Goal: Task Accomplishment & Management: Manage account settings

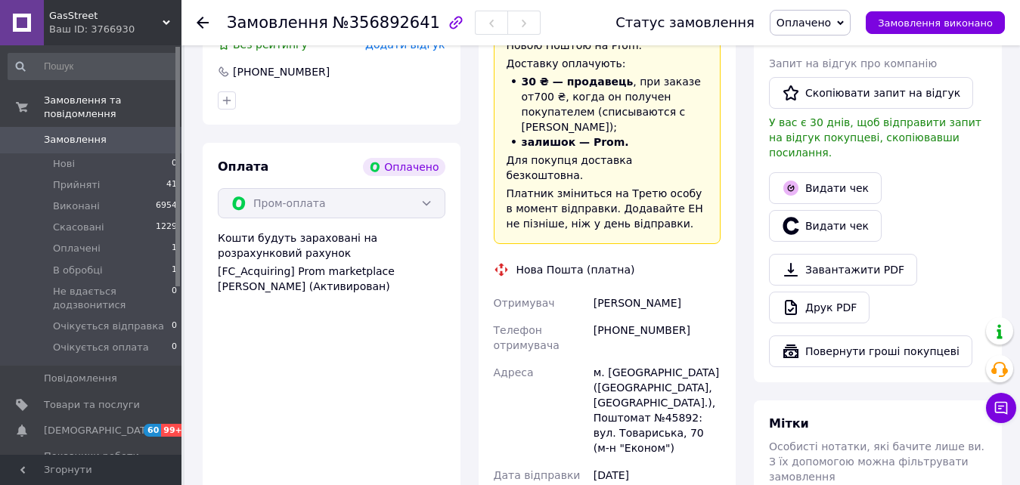
scroll to position [832, 0]
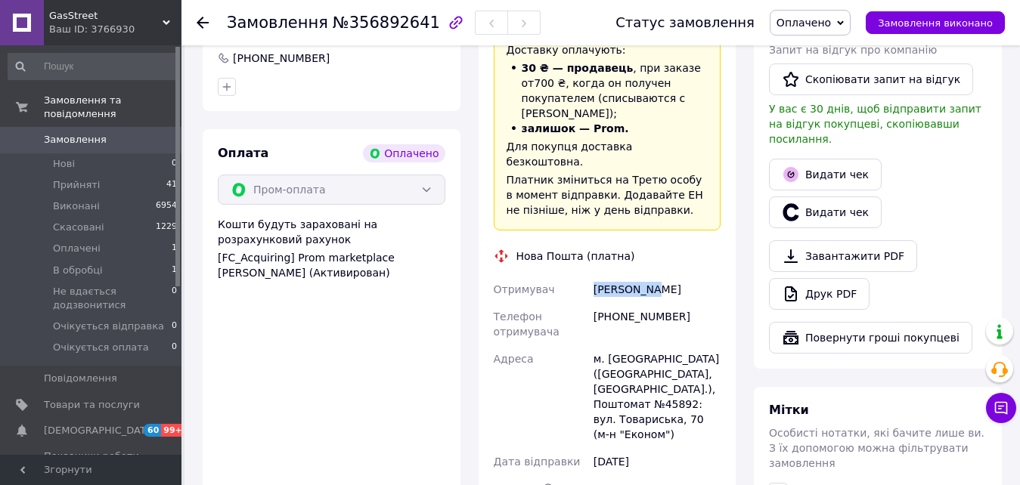
drag, startPoint x: 669, startPoint y: 229, endPoint x: 594, endPoint y: 234, distance: 75.8
click at [594, 276] on div "[PERSON_NAME]" at bounding box center [657, 289] width 133 height 27
copy div "[PERSON_NAME]"
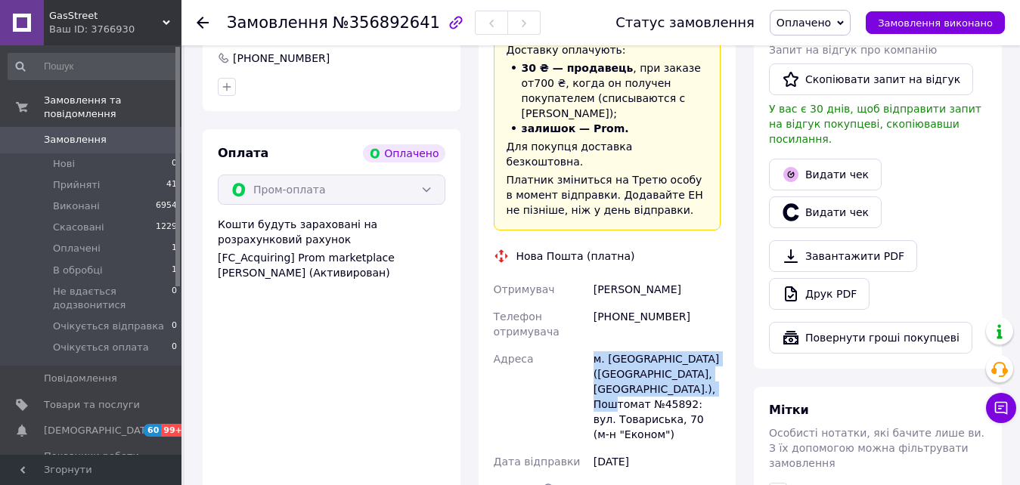
drag, startPoint x: 593, startPoint y: 294, endPoint x: 687, endPoint y: 330, distance: 101.3
click at [687, 346] on div "м. [GEOGRAPHIC_DATA] ([GEOGRAPHIC_DATA], [GEOGRAPHIC_DATA].), Поштомат №45892: …" at bounding box center [657, 397] width 133 height 103
copy div "м. Запоріжжя (Запорізька обл., Запорізький р-н.), Поштомат №45892"
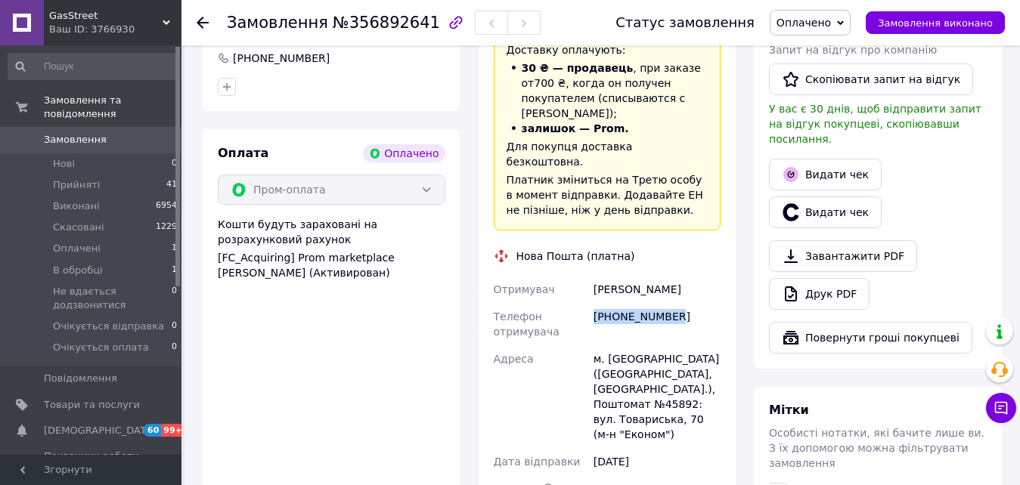
drag, startPoint x: 669, startPoint y: 257, endPoint x: 594, endPoint y: 253, distance: 75.8
click at [594, 303] on div "[PHONE_NUMBER]" at bounding box center [657, 324] width 133 height 42
copy div "[PHONE_NUMBER]"
drag, startPoint x: 657, startPoint y: 227, endPoint x: 578, endPoint y: 231, distance: 79.5
click at [578, 276] on div "Отримувач Шахов Женя Телефон отримувача +380663810338 Адреса м. Запоріжжя (Запо…" at bounding box center [608, 410] width 234 height 269
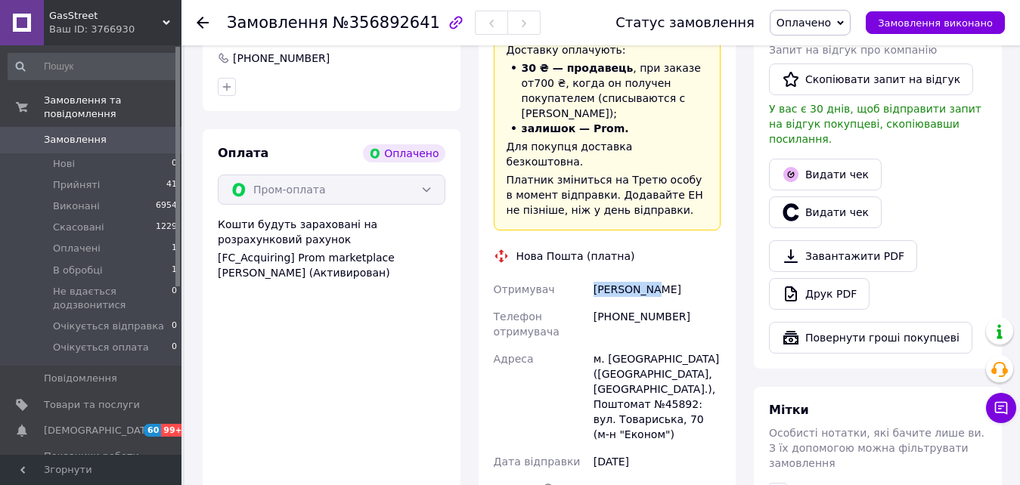
copy div "Отримувач Шахов Женя"
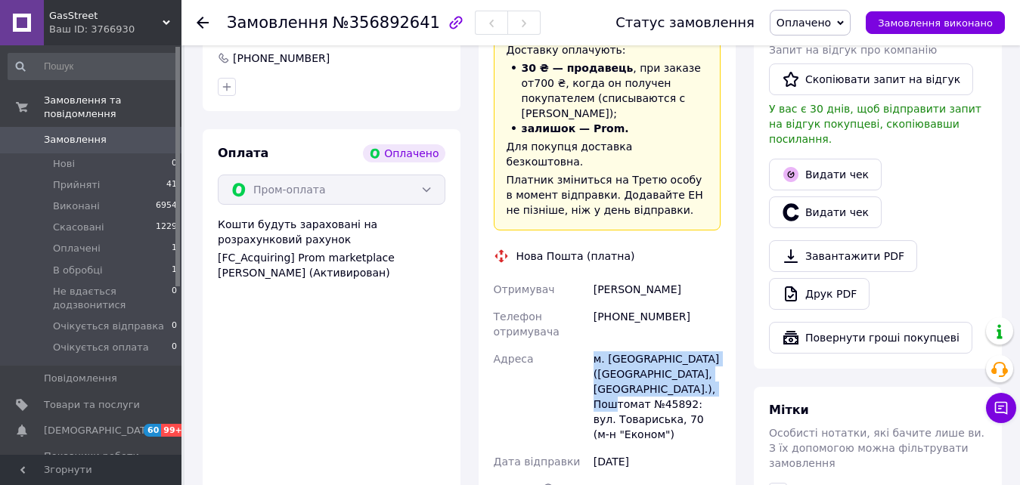
drag, startPoint x: 594, startPoint y: 296, endPoint x: 682, endPoint y: 332, distance: 95.6
click at [685, 346] on div "м. [GEOGRAPHIC_DATA] ([GEOGRAPHIC_DATA], [GEOGRAPHIC_DATA].), Поштомат №45892: …" at bounding box center [657, 397] width 133 height 103
copy div "м. Запоріжжя (Запорізька обл., Запорізький р-н.), Поштомат №45892"
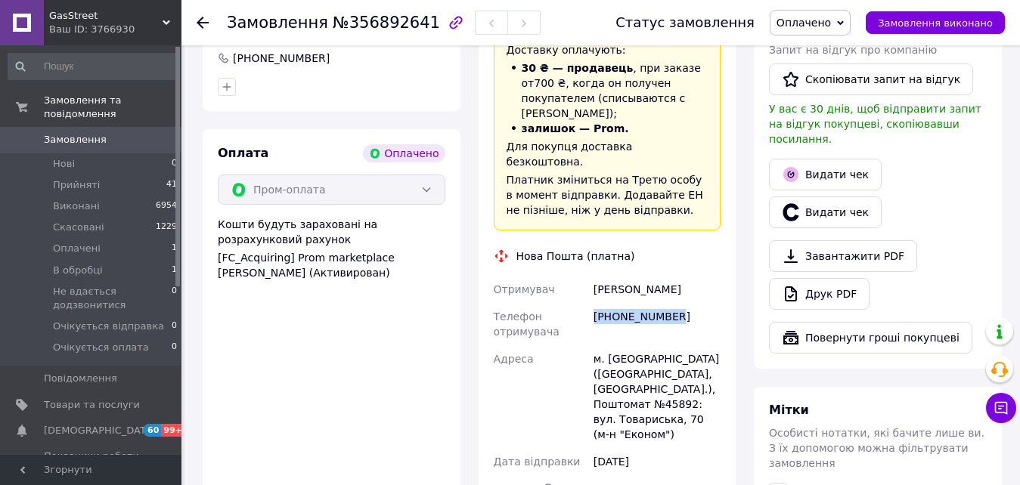
drag, startPoint x: 675, startPoint y: 256, endPoint x: 595, endPoint y: 250, distance: 80.3
click at [595, 303] on div "[PHONE_NUMBER]" at bounding box center [657, 324] width 133 height 42
copy div "[PHONE_NUMBER]"
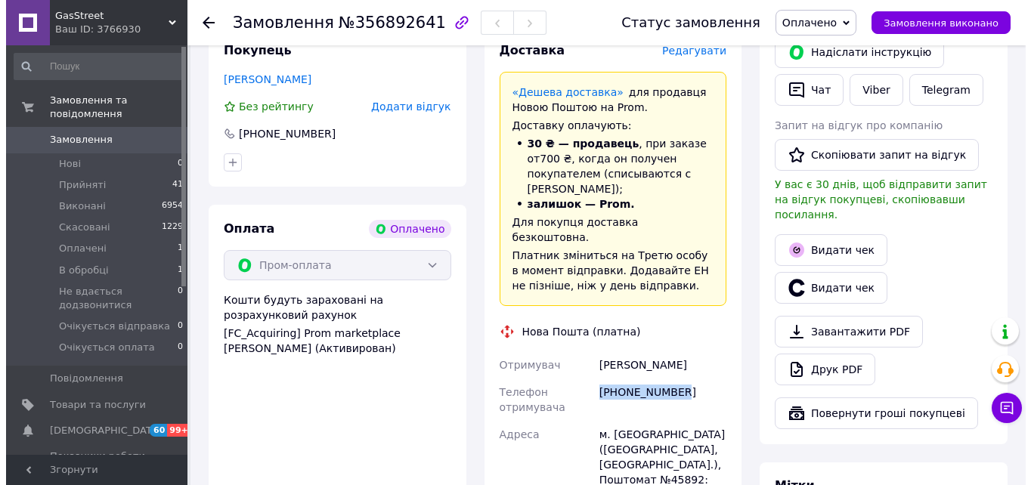
scroll to position [681, 0]
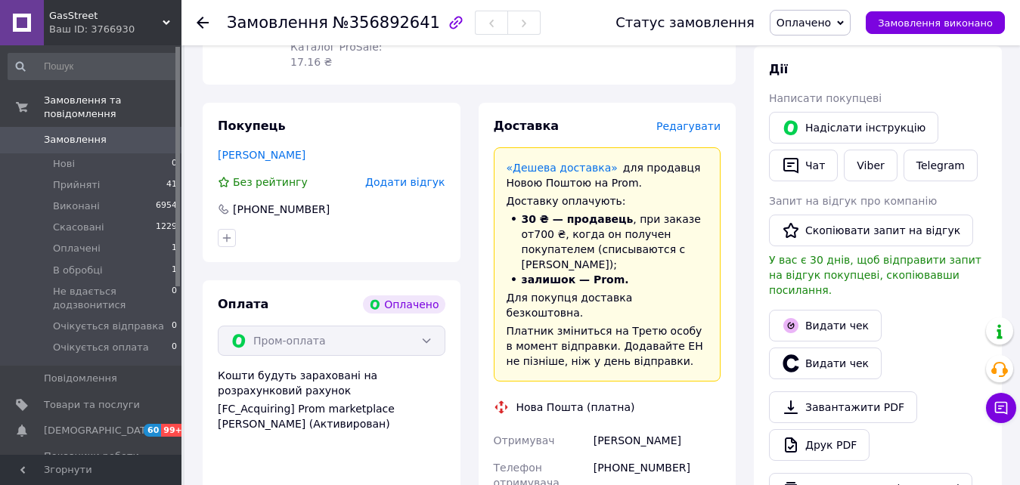
click at [706, 120] on span "Редагувати" at bounding box center [688, 126] width 64 height 12
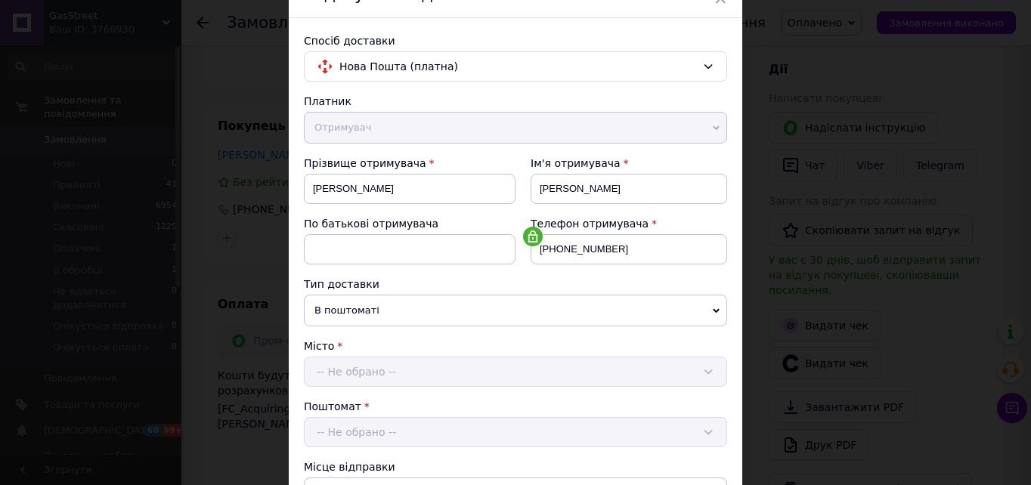
scroll to position [0, 0]
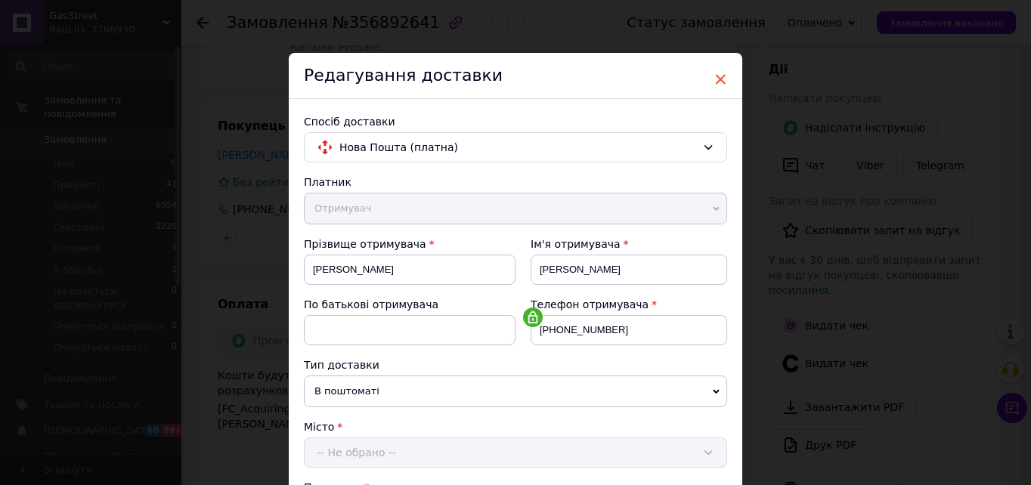
click at [715, 79] on span "×" at bounding box center [721, 80] width 14 height 26
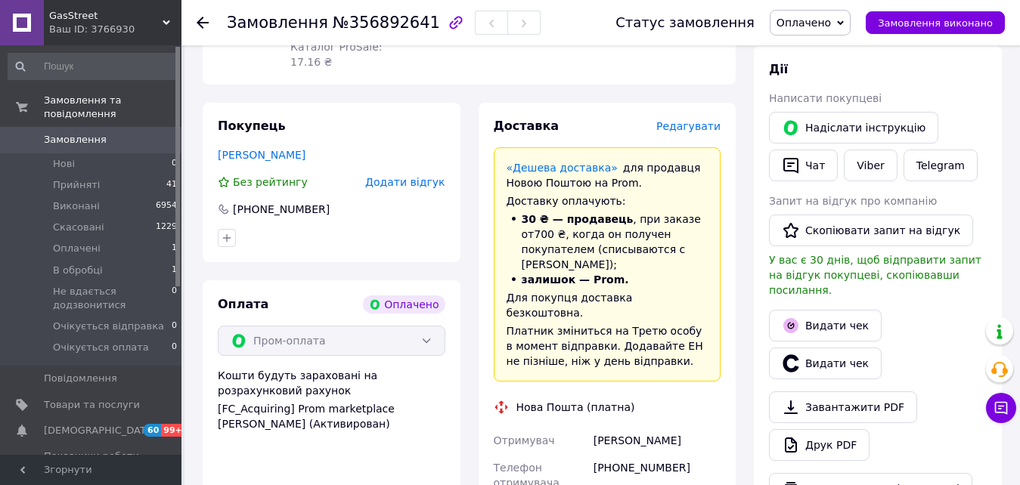
click at [705, 120] on span "Редагувати" at bounding box center [688, 126] width 64 height 12
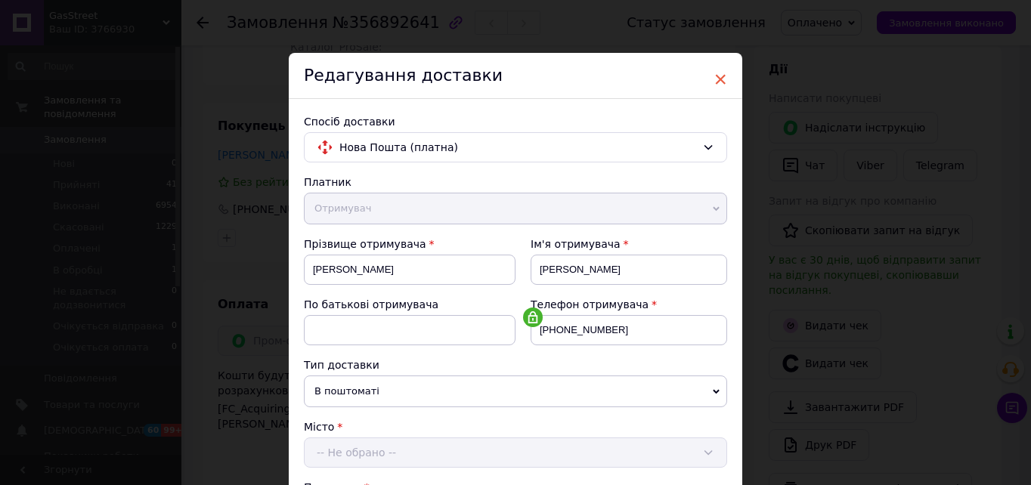
click at [714, 76] on span "×" at bounding box center [721, 80] width 14 height 26
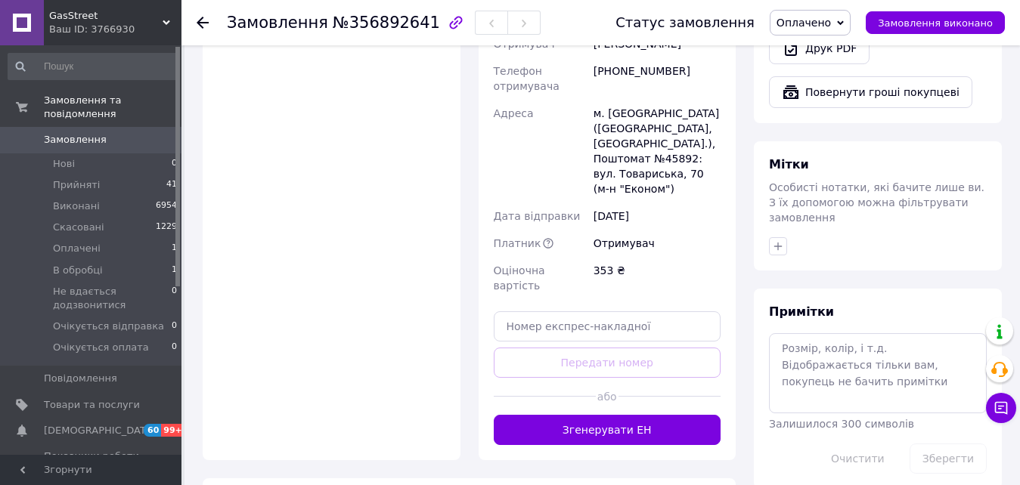
scroll to position [907, 0]
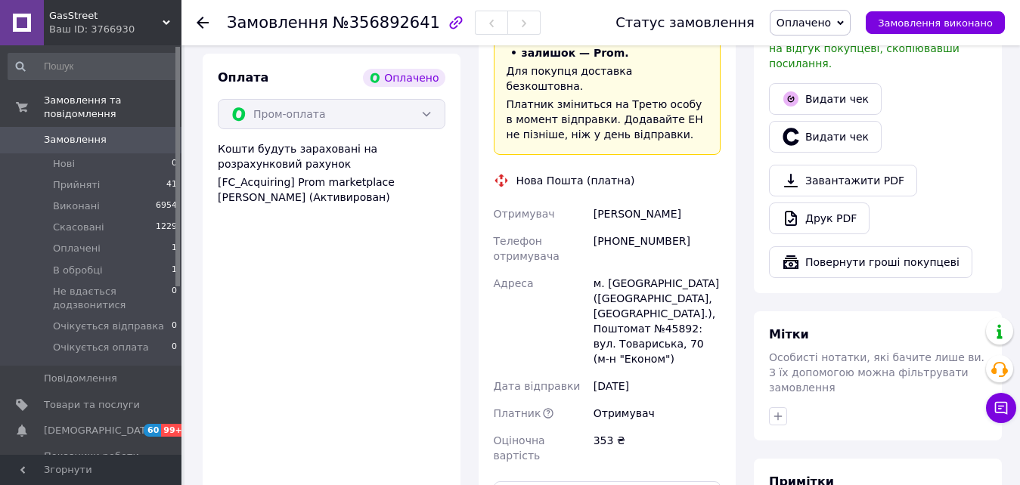
click at [831, 23] on span "Оплачено" at bounding box center [804, 23] width 54 height 12
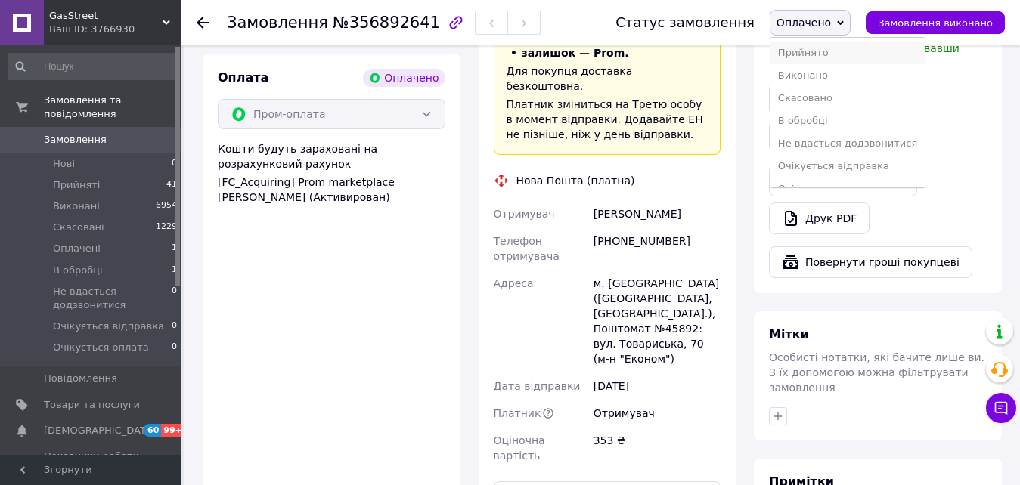
click at [835, 51] on li "Прийнято" at bounding box center [848, 53] width 154 height 23
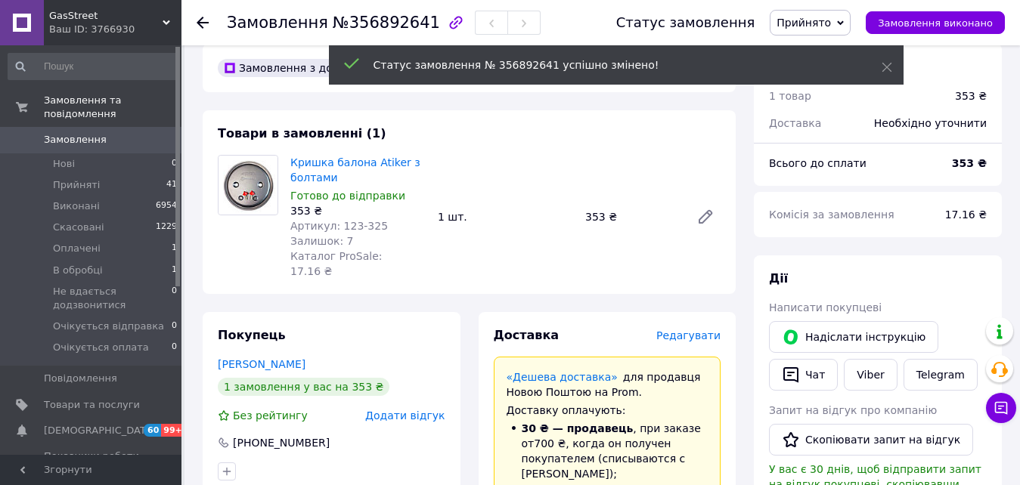
scroll to position [605, 0]
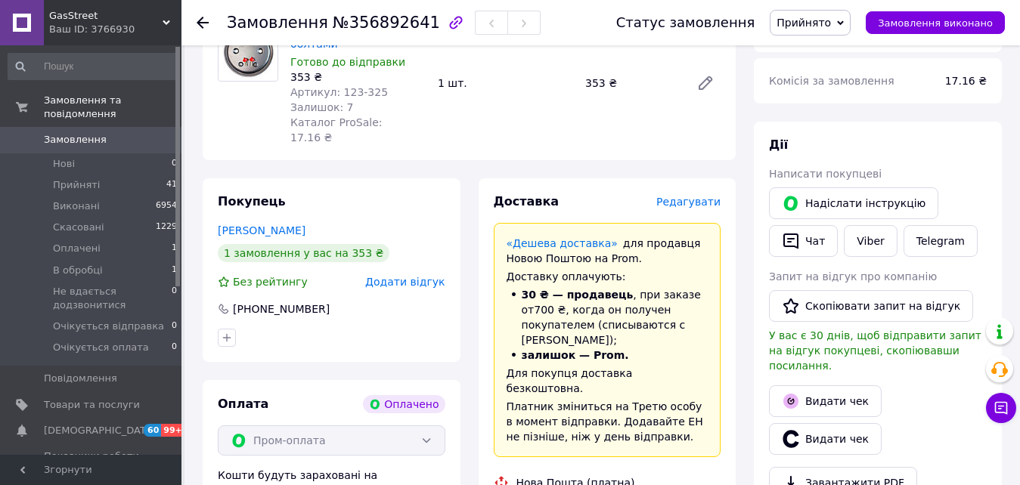
click at [701, 196] on span "Редагувати" at bounding box center [688, 202] width 64 height 12
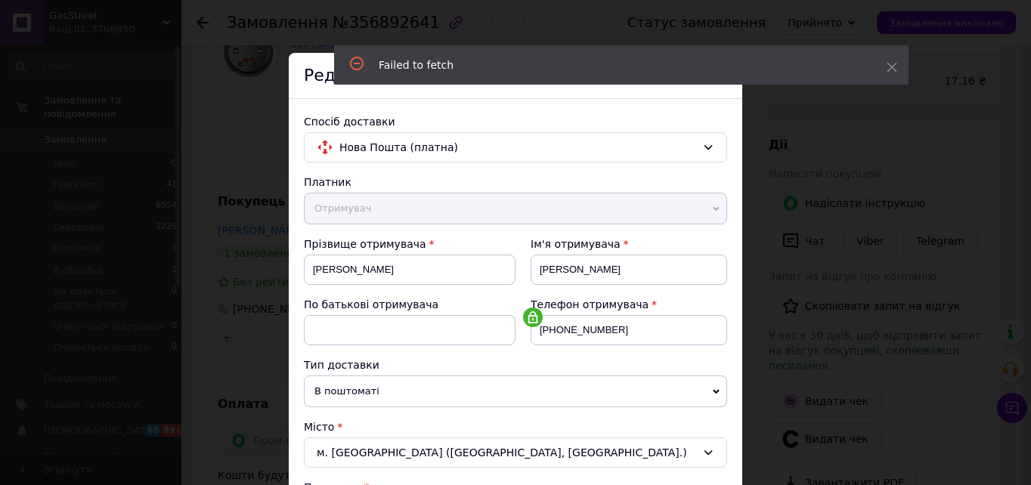
click at [899, 69] on div "Failed to fetch" at bounding box center [621, 64] width 575 height 39
click at [891, 71] on icon at bounding box center [892, 67] width 11 height 11
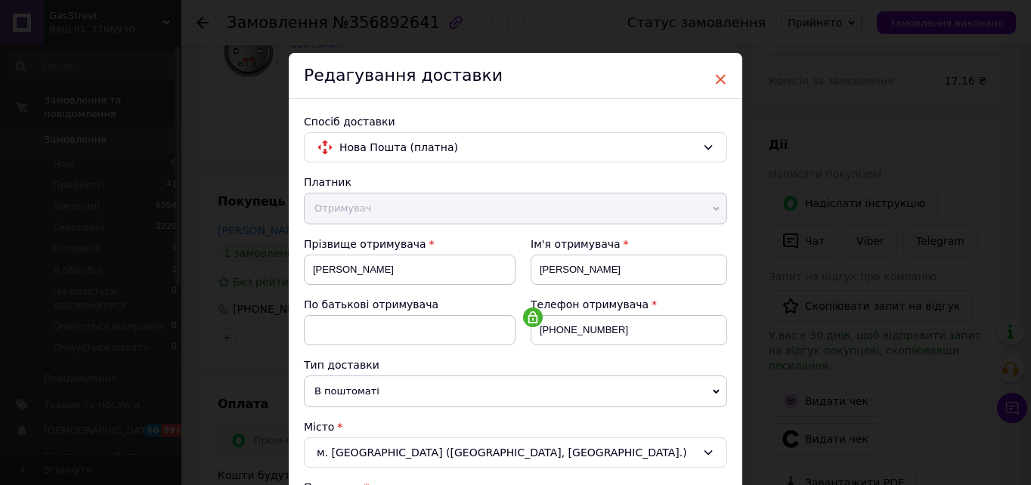
click at [719, 82] on span "×" at bounding box center [721, 80] width 14 height 26
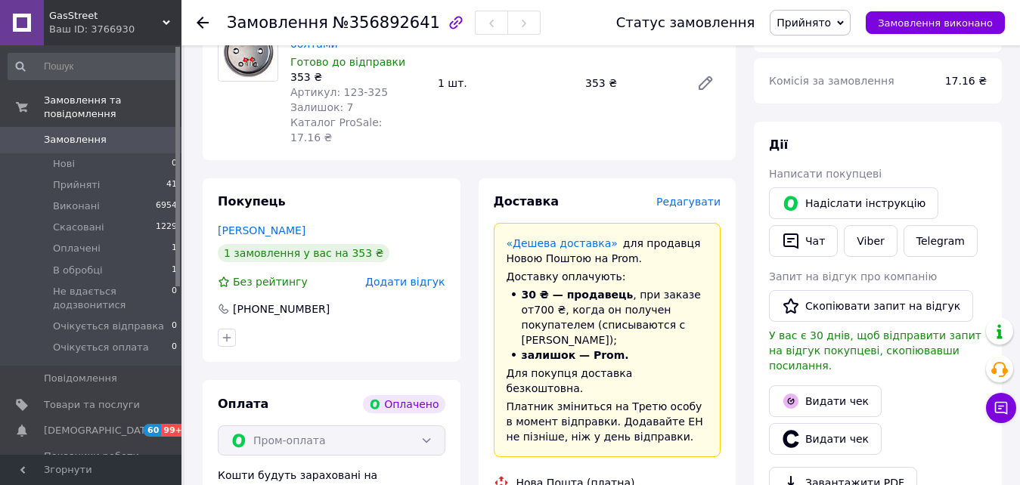
click at [823, 17] on span "Прийнято" at bounding box center [804, 23] width 54 height 12
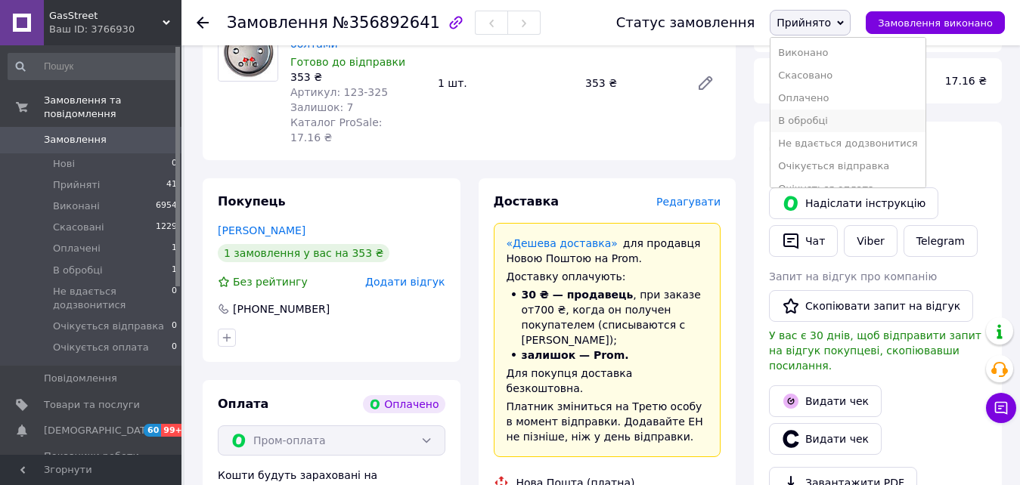
click at [821, 120] on li "В обробці" at bounding box center [848, 121] width 154 height 23
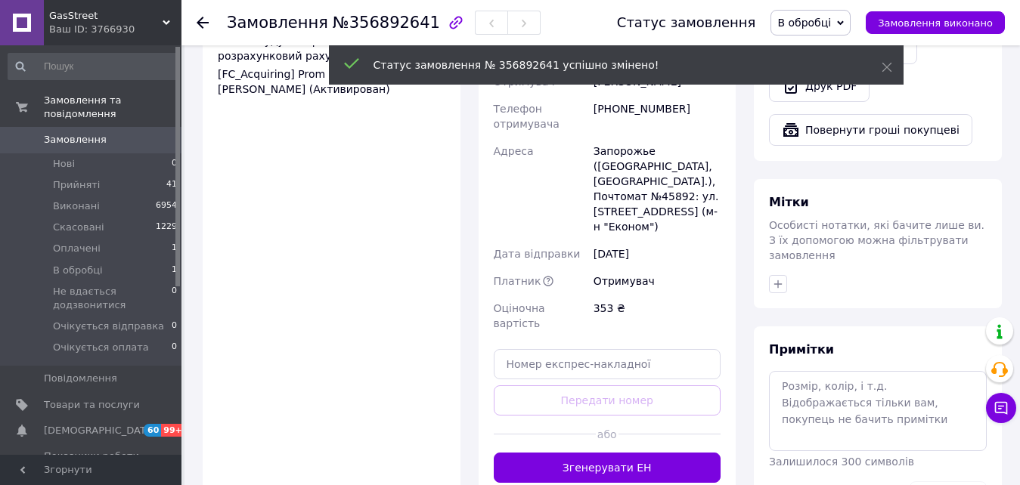
scroll to position [1059, 0]
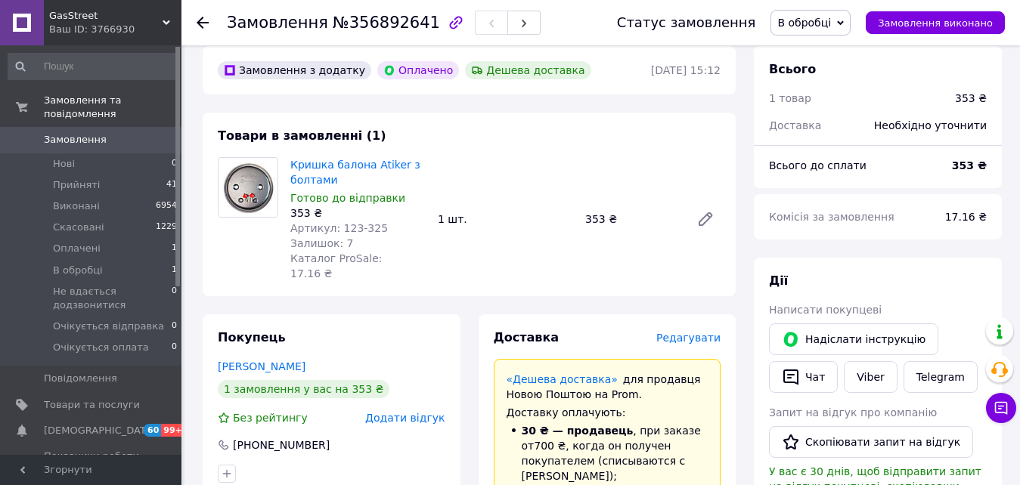
scroll to position [659, 0]
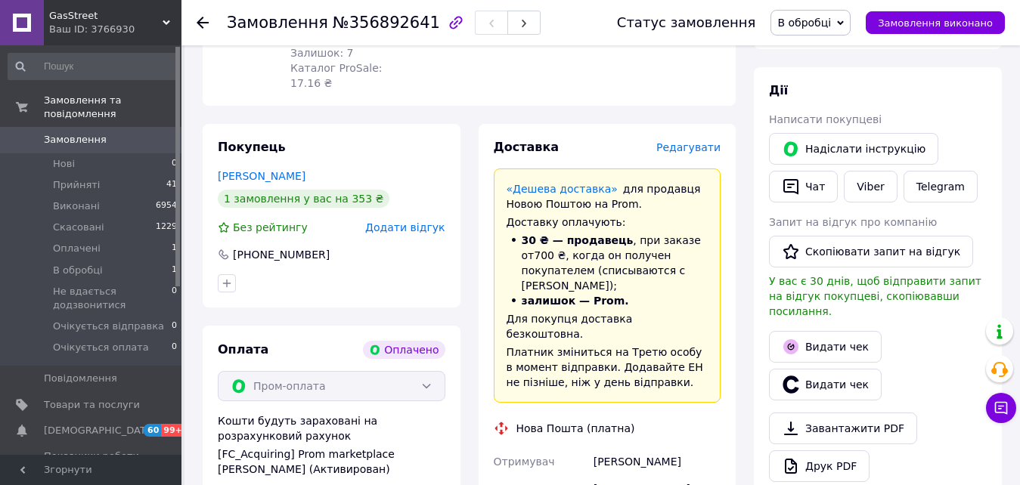
click at [701, 141] on span "Редагувати" at bounding box center [688, 147] width 64 height 12
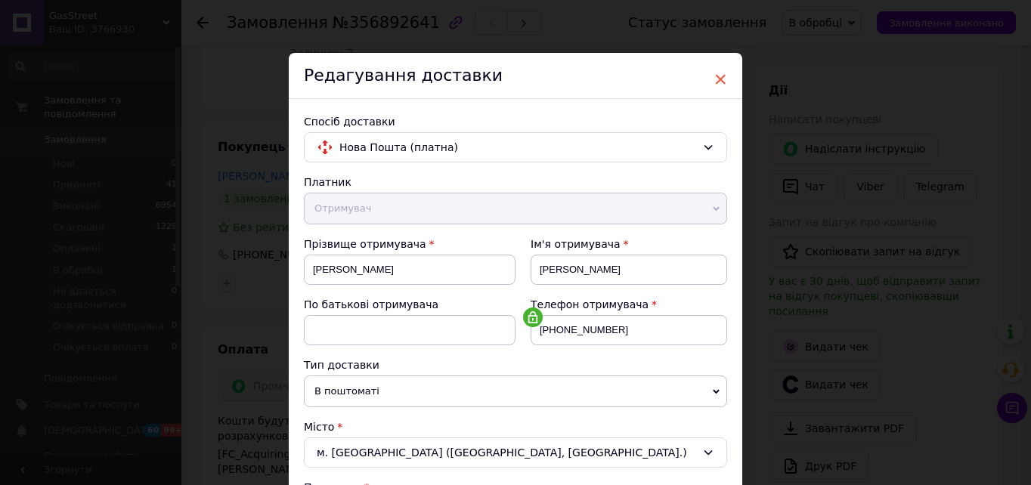
click at [718, 76] on span "×" at bounding box center [721, 80] width 14 height 26
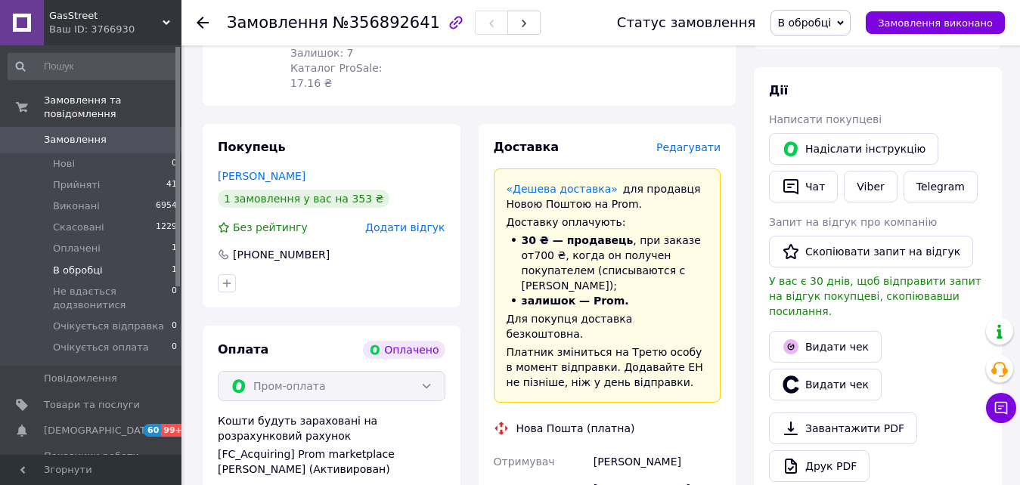
click at [88, 264] on span "В обробці" at bounding box center [78, 271] width 50 height 14
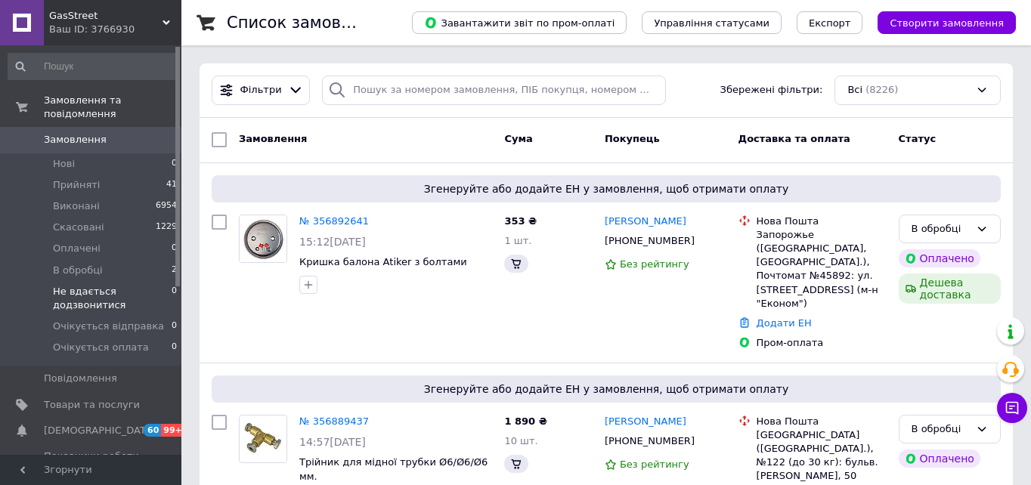
click at [76, 285] on span "Не вдається додзвонитися" at bounding box center [112, 298] width 119 height 27
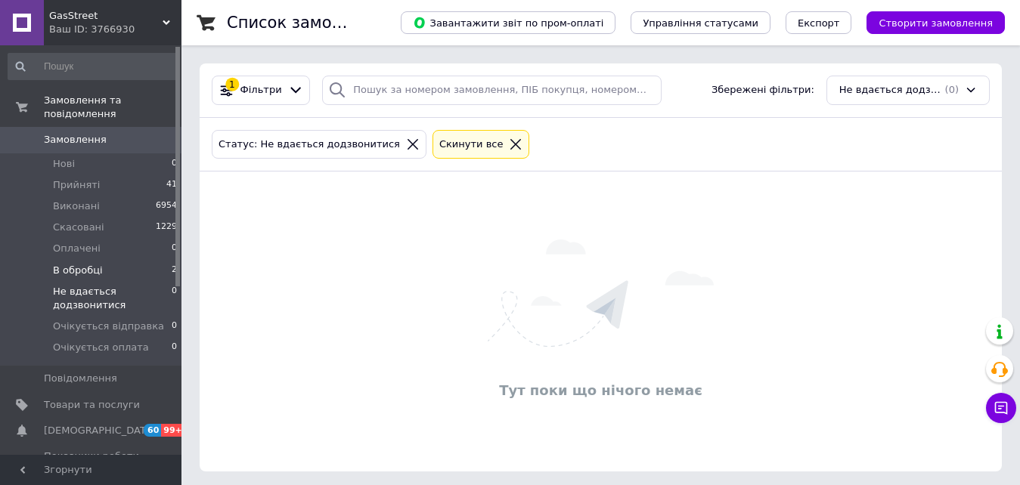
click at [93, 264] on span "В обробці" at bounding box center [78, 271] width 50 height 14
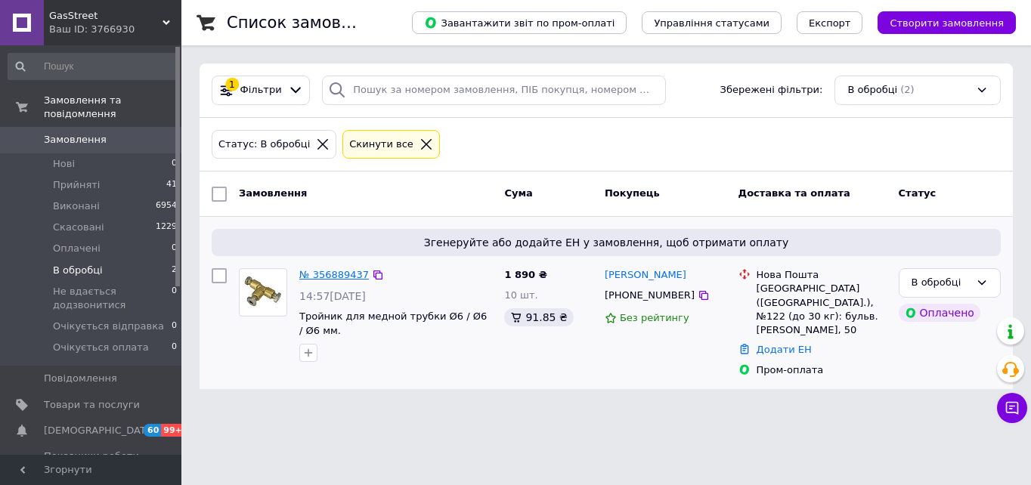
click at [335, 275] on link "№ 356889437" at bounding box center [334, 274] width 70 height 11
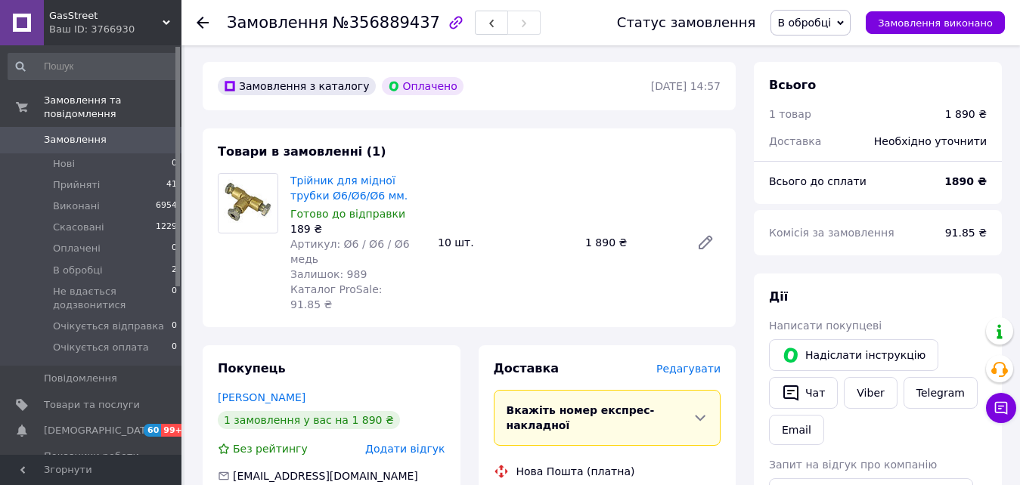
scroll to position [454, 0]
click at [714, 362] on span "Редагувати" at bounding box center [688, 368] width 64 height 12
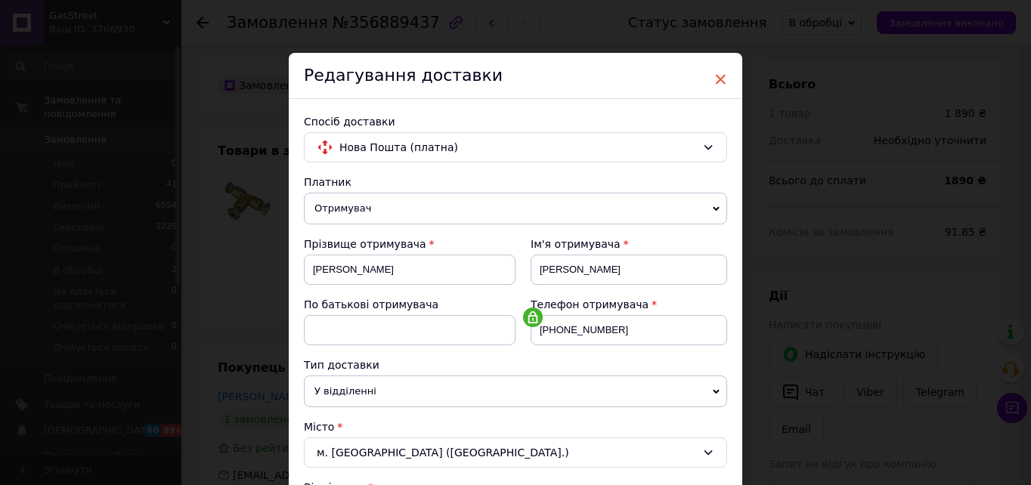
click at [721, 77] on span "×" at bounding box center [721, 80] width 14 height 26
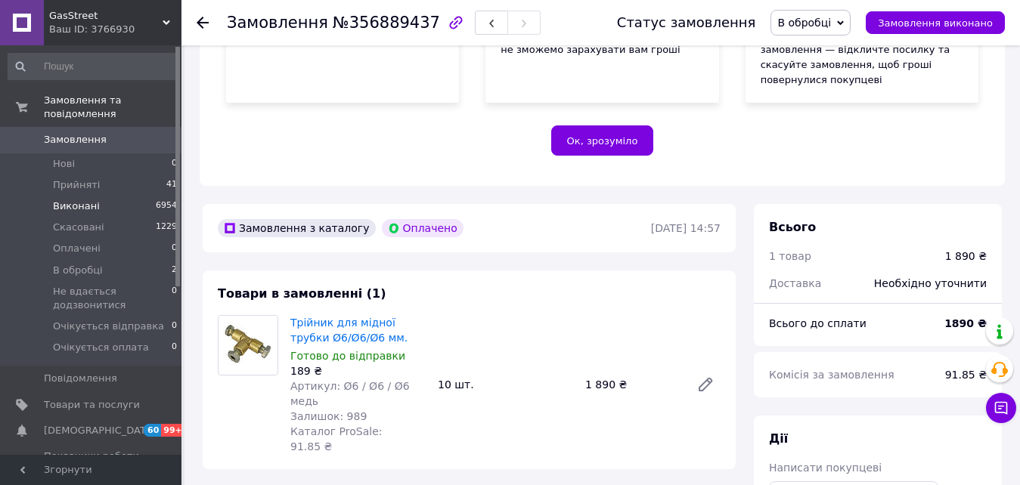
scroll to position [227, 0]
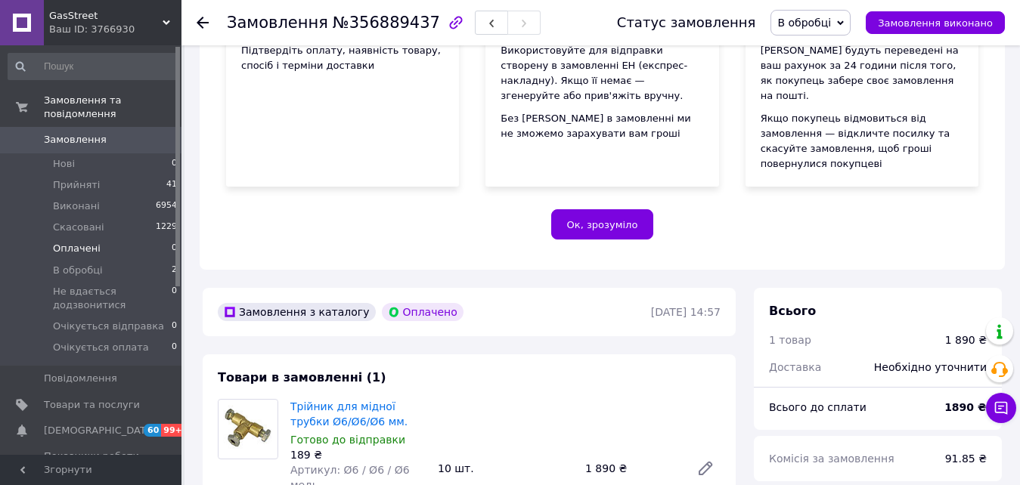
click at [79, 242] on span "Оплачені" at bounding box center [77, 249] width 48 height 14
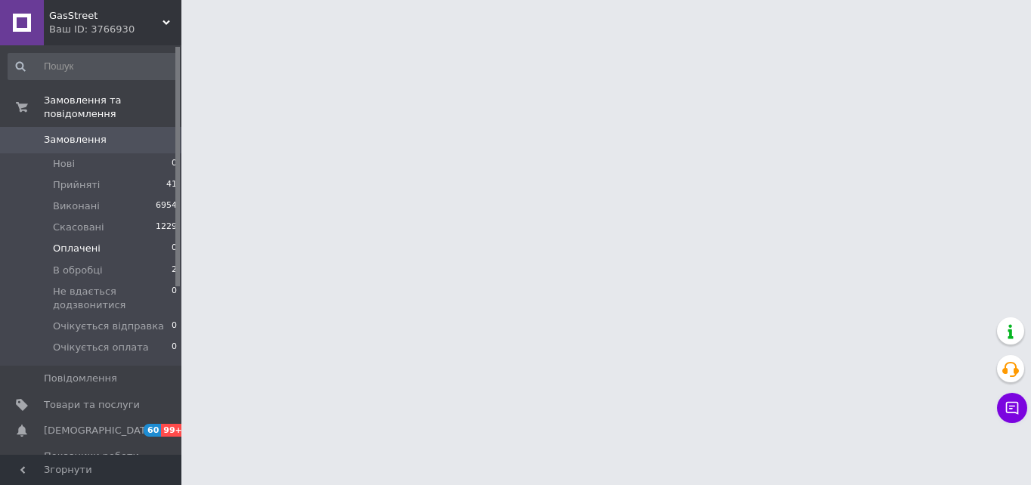
click at [86, 242] on span "Оплачені" at bounding box center [77, 249] width 48 height 14
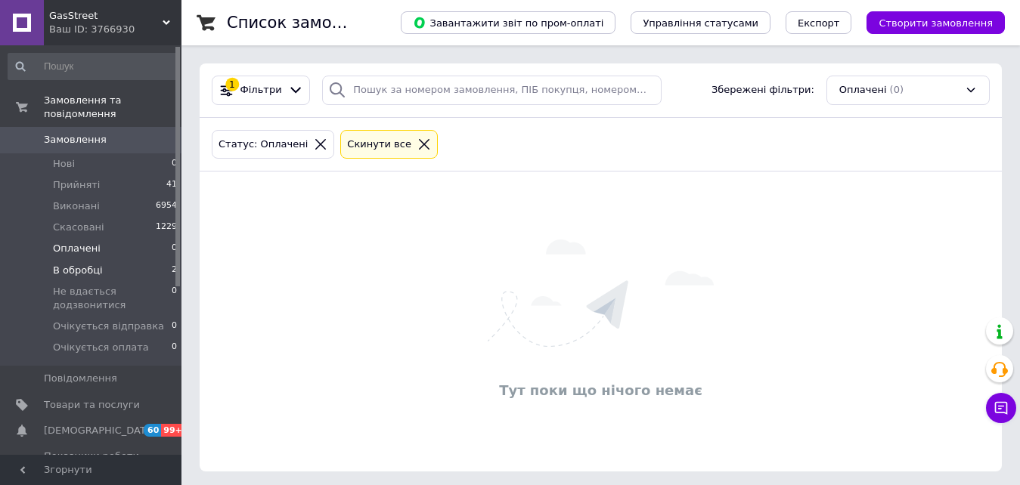
click at [85, 264] on span "В обробці" at bounding box center [78, 271] width 50 height 14
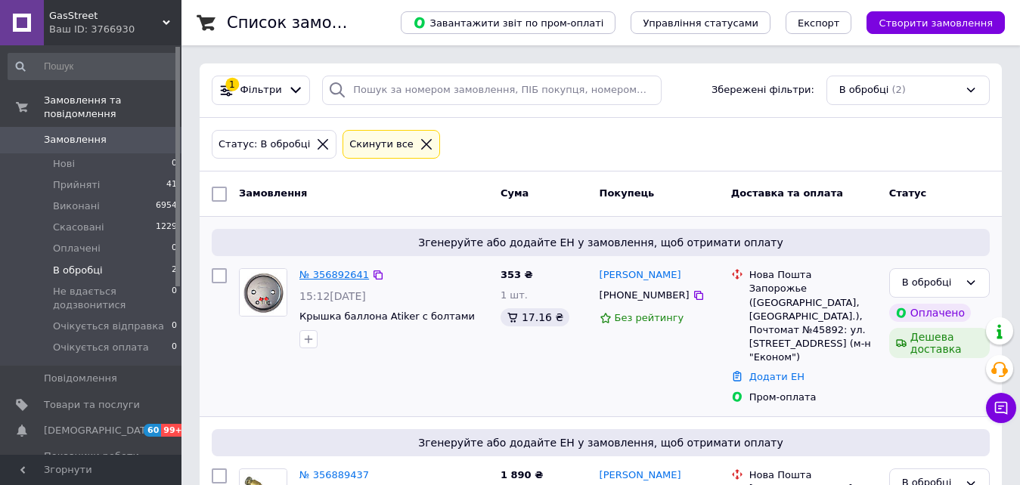
click at [318, 271] on link "№ 356892641" at bounding box center [334, 274] width 70 height 11
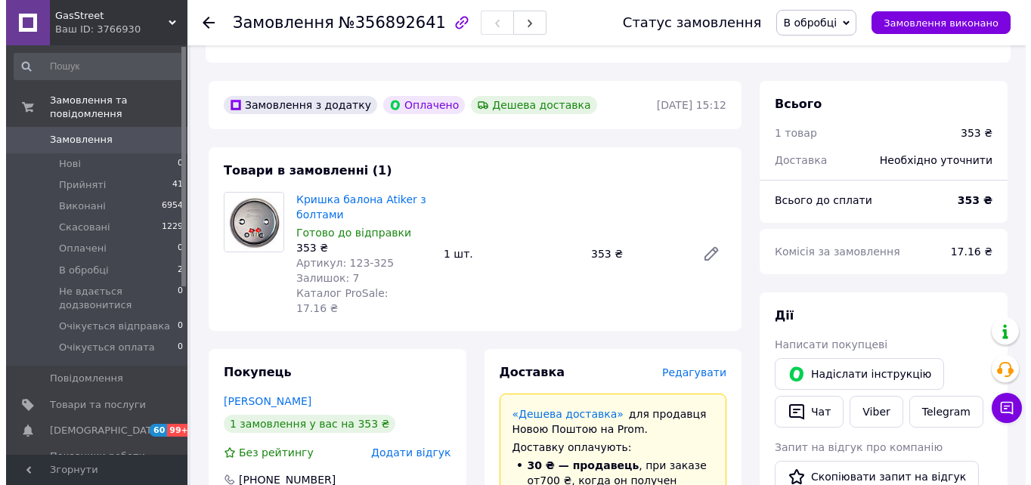
scroll to position [529, 0]
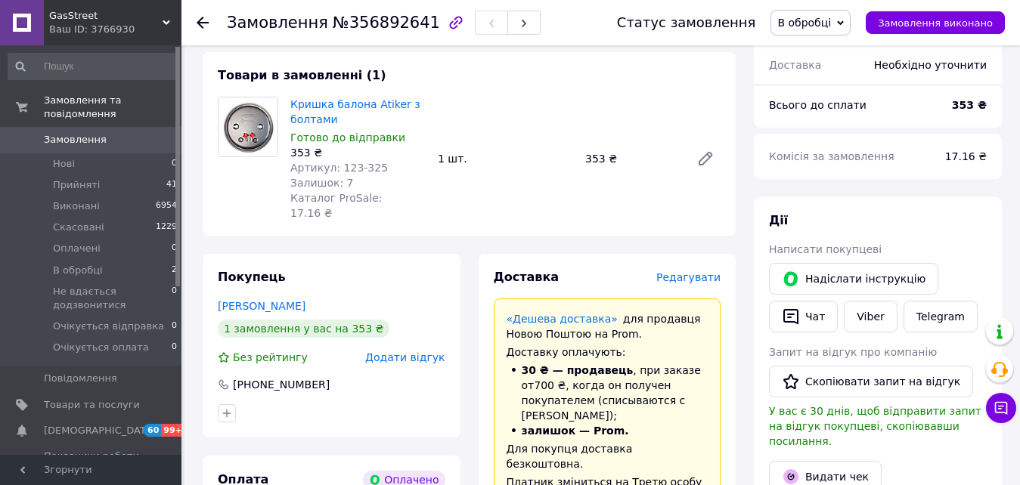
click at [696, 271] on span "Редагувати" at bounding box center [688, 277] width 64 height 12
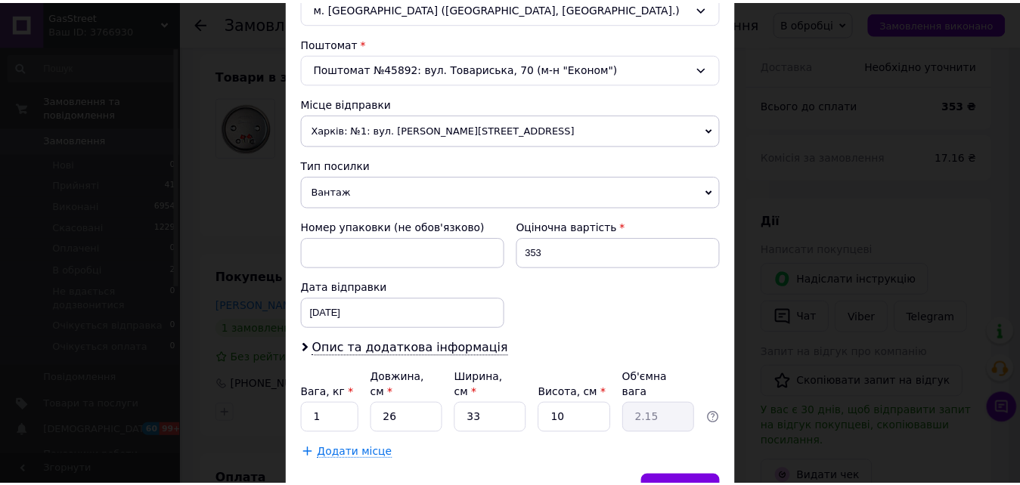
scroll to position [519, 0]
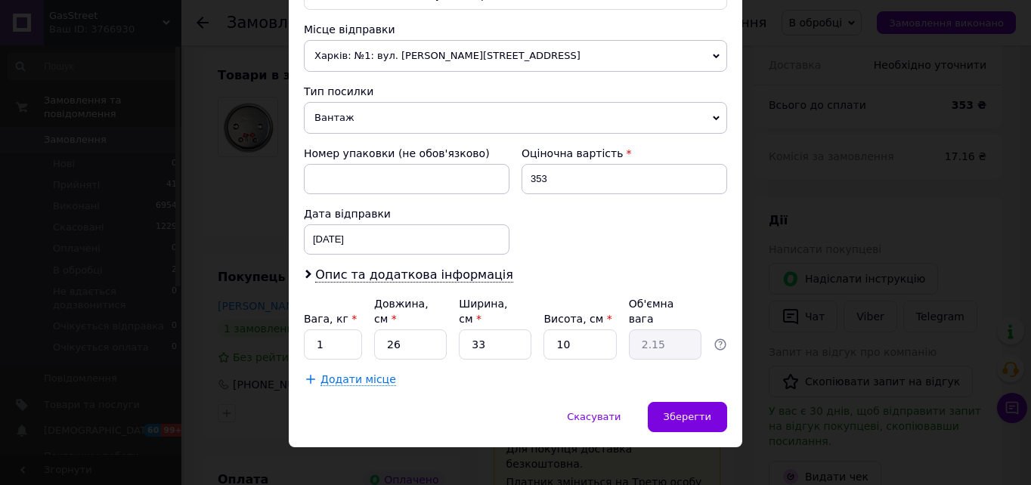
drag, startPoint x: 686, startPoint y: 399, endPoint x: 516, endPoint y: 343, distance: 178.2
drag, startPoint x: 413, startPoint y: 329, endPoint x: 386, endPoint y: 329, distance: 26.5
click at [386, 330] on input "26" at bounding box center [410, 345] width 73 height 30
type input "2"
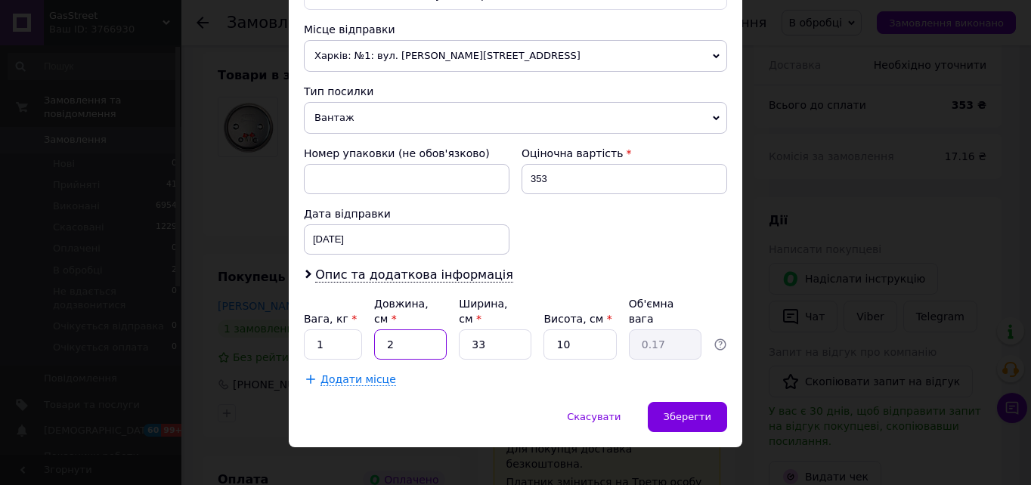
type input "0.17"
type input "20"
type input "1.65"
type input "20"
click at [684, 411] on span "Зберегти" at bounding box center [688, 416] width 48 height 11
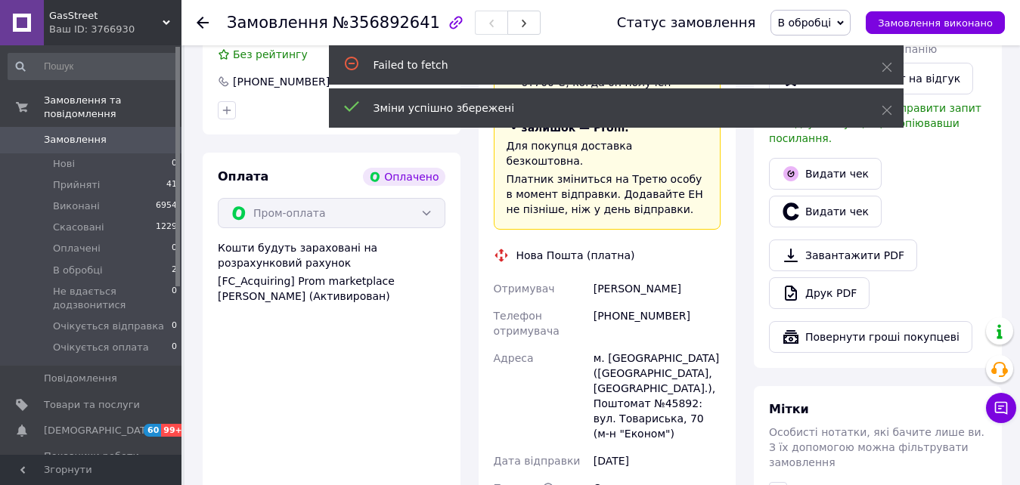
scroll to position [1059, 0]
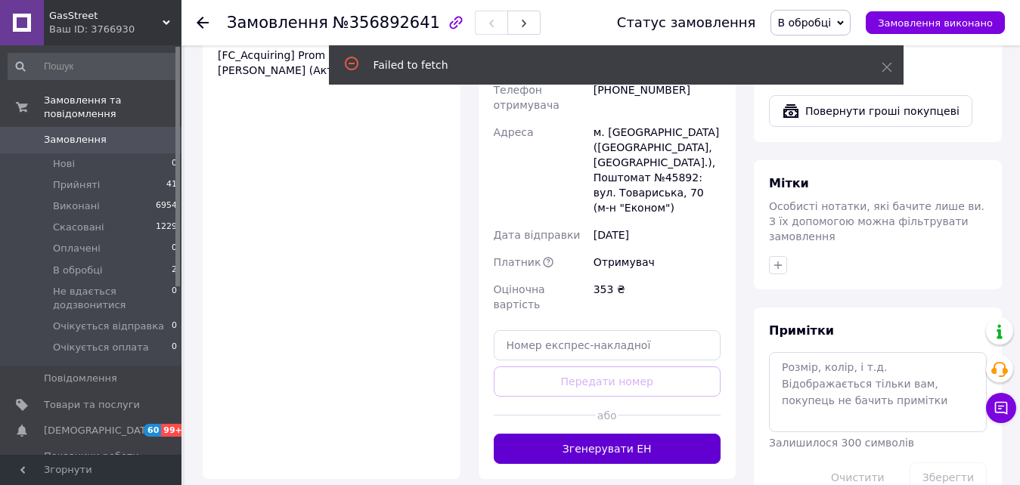
click at [631, 434] on button "Згенерувати ЕН" at bounding box center [608, 449] width 228 height 30
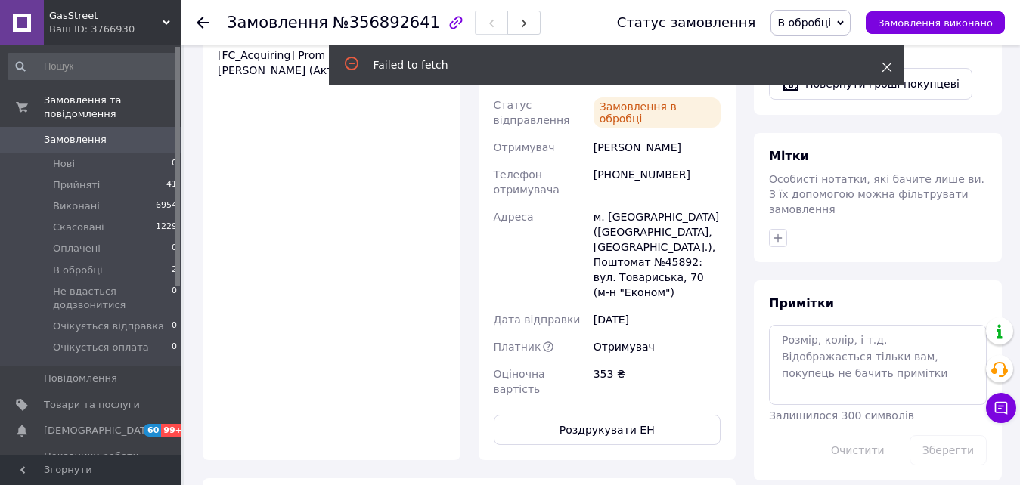
click at [886, 68] on use at bounding box center [887, 68] width 10 height 10
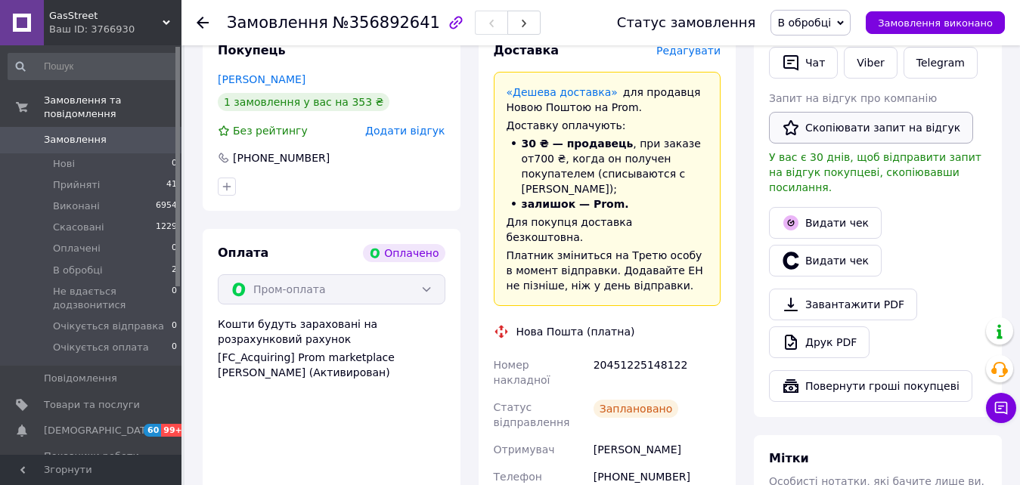
scroll to position [529, 0]
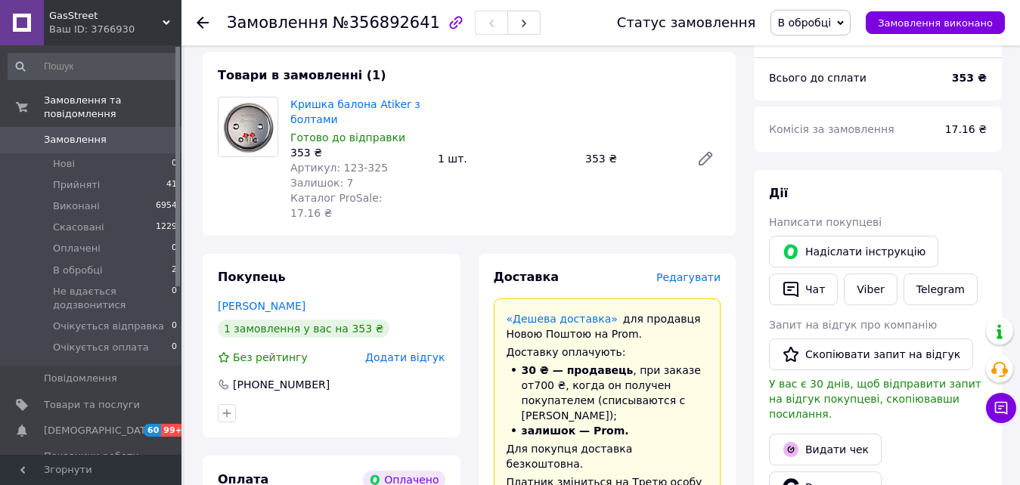
click at [831, 22] on span "В обробці" at bounding box center [804, 23] width 54 height 12
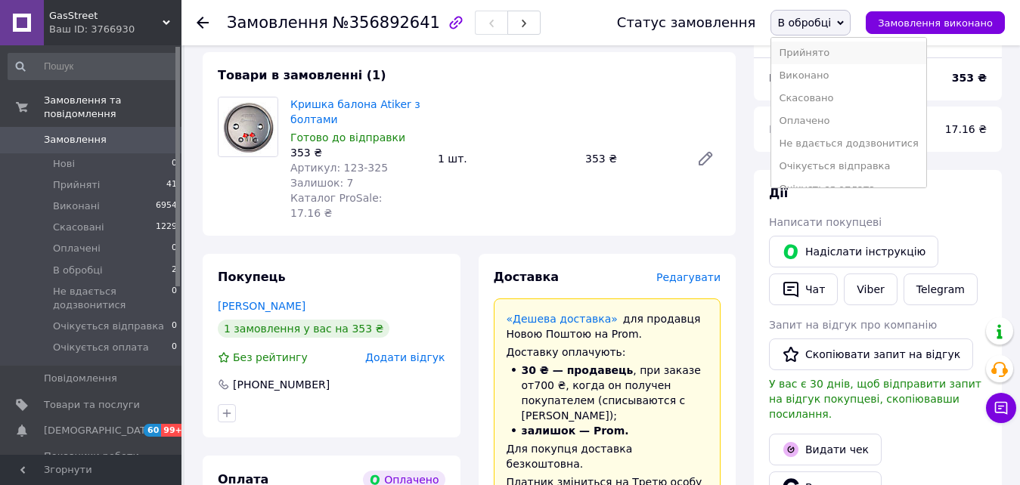
click at [832, 53] on li "Прийнято" at bounding box center [848, 53] width 154 height 23
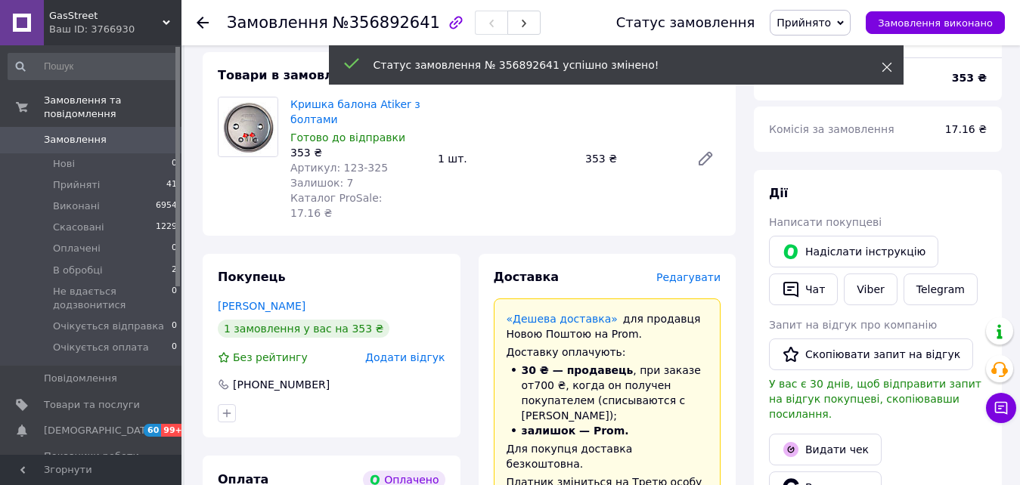
click at [884, 65] on use at bounding box center [887, 68] width 10 height 10
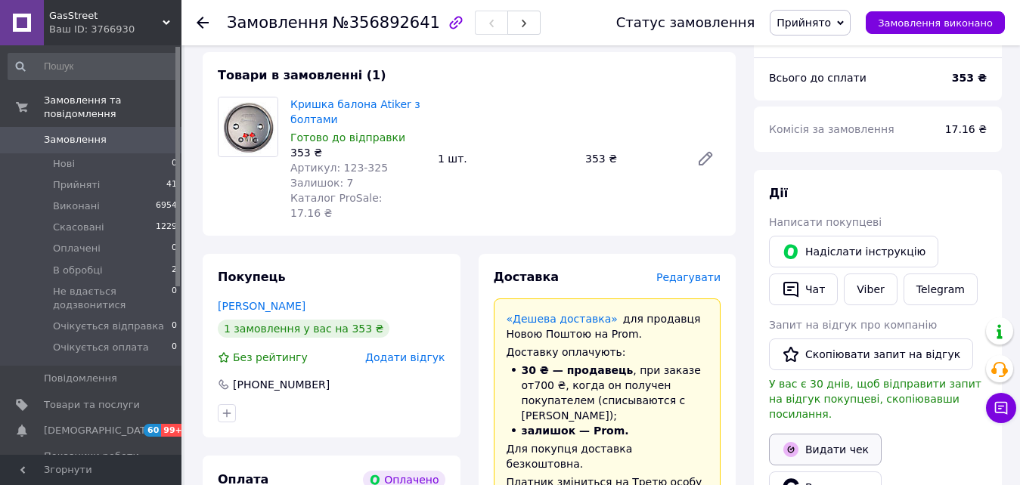
click at [830, 434] on button "Видати чек" at bounding box center [825, 450] width 113 height 32
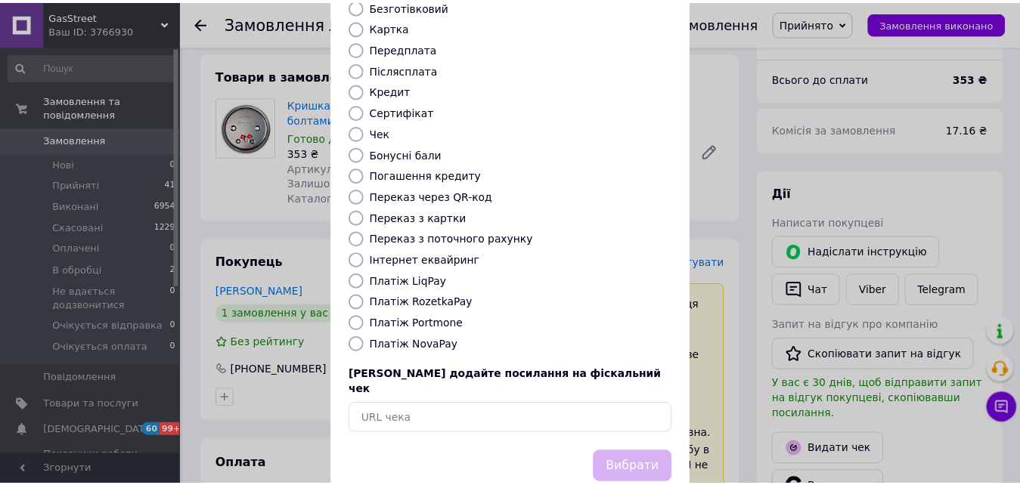
scroll to position [151, 0]
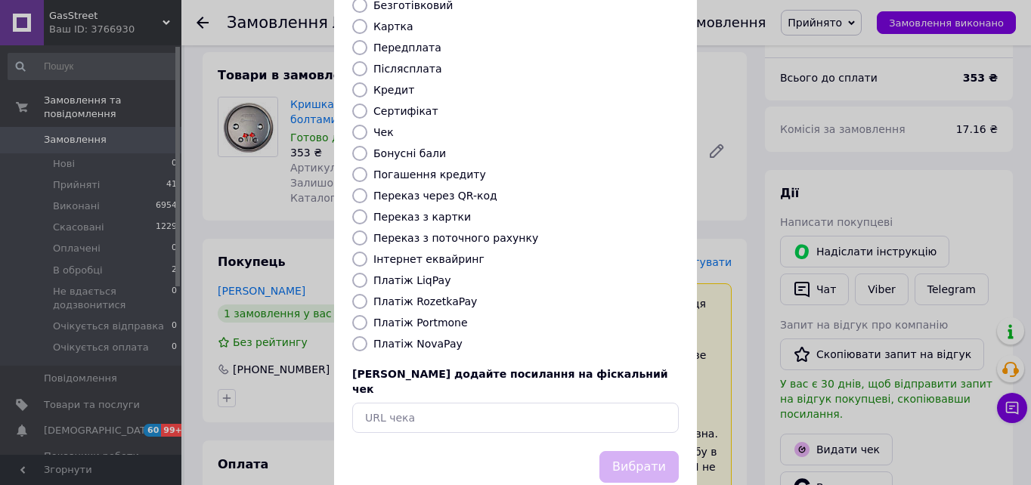
click at [428, 296] on label "Платіж RozetkaPay" at bounding box center [426, 302] width 104 height 12
click at [368, 294] on input "Платіж RozetkaPay" at bounding box center [359, 301] width 15 height 15
radio input "true"
click at [625, 451] on button "Вибрати" at bounding box center [639, 467] width 79 height 33
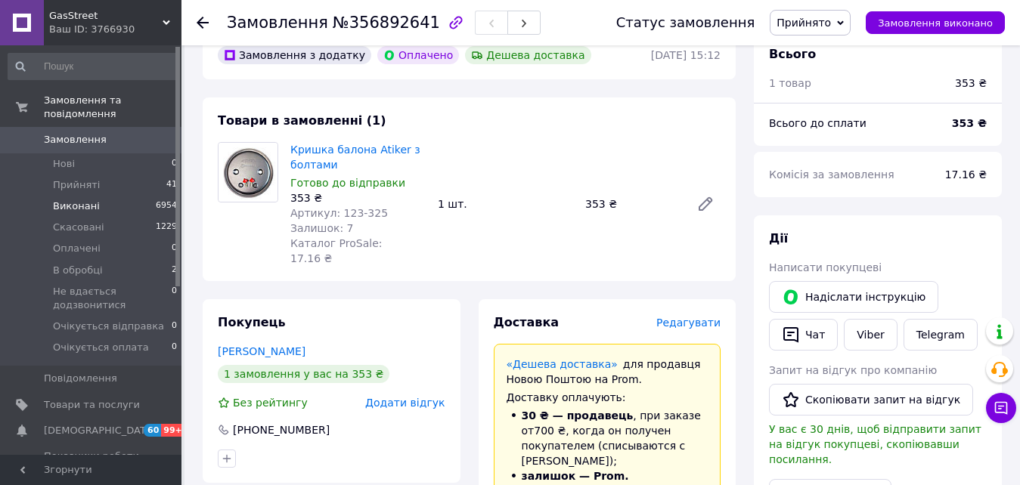
scroll to position [454, 0]
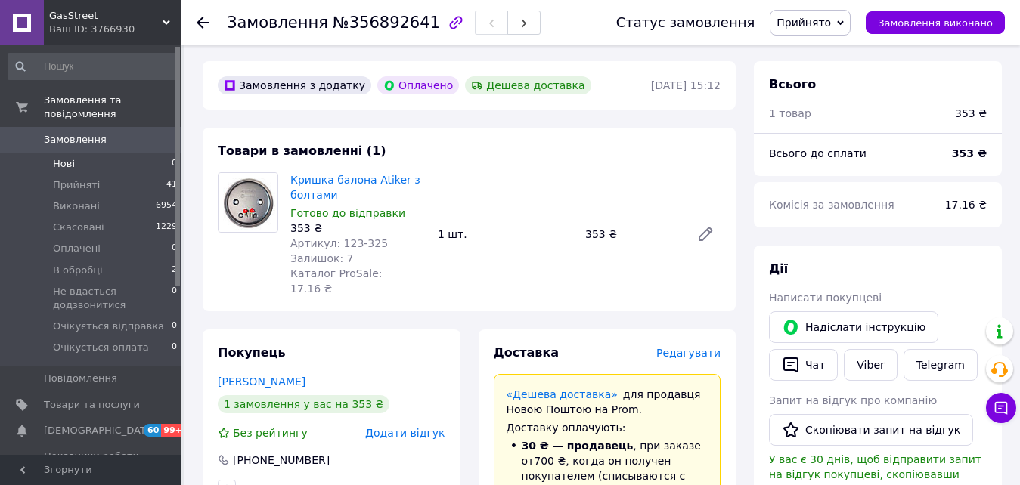
click at [69, 157] on span "Нові" at bounding box center [64, 164] width 22 height 14
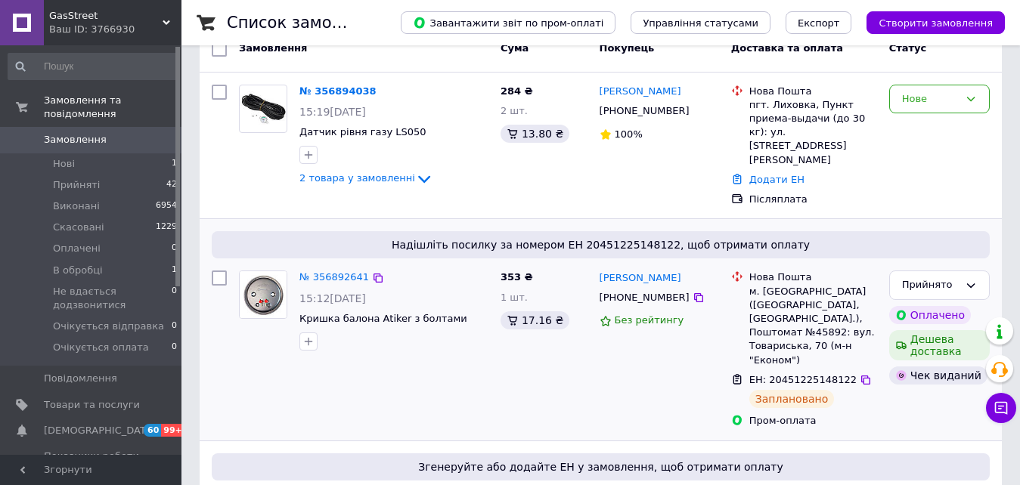
scroll to position [227, 0]
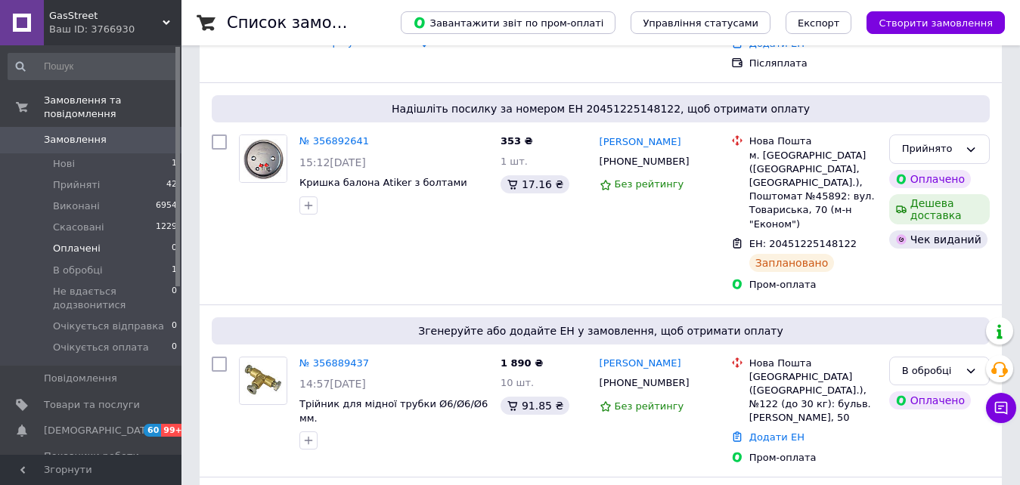
click at [98, 238] on li "Оплачені 0" at bounding box center [93, 248] width 186 height 21
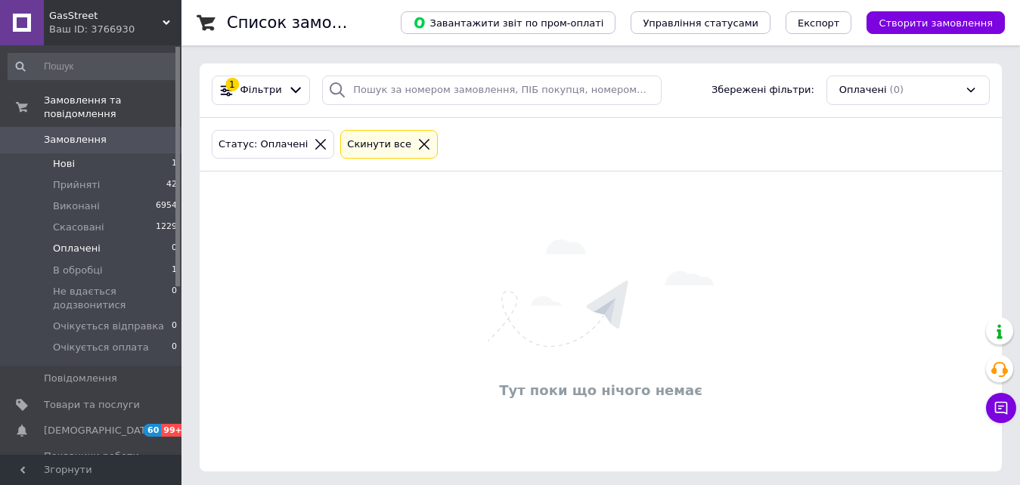
click at [87, 154] on li "Нові 1" at bounding box center [93, 164] width 186 height 21
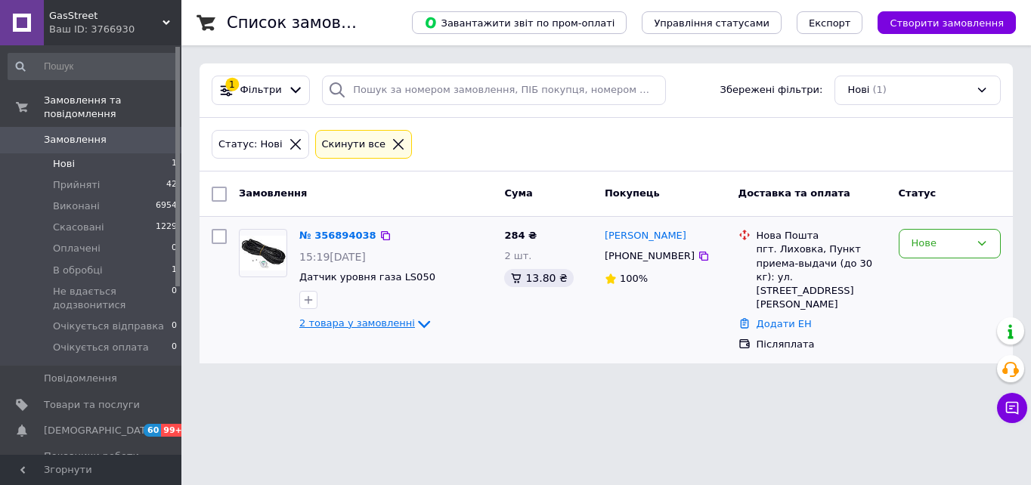
click at [384, 321] on span "2 товара у замовленні" at bounding box center [357, 323] width 116 height 11
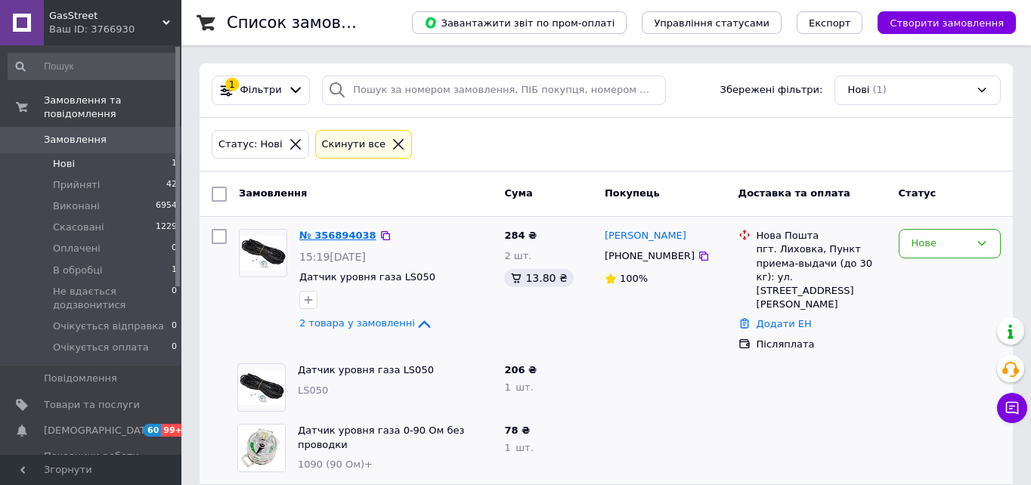
click at [329, 233] on link "№ 356894038" at bounding box center [337, 235] width 77 height 11
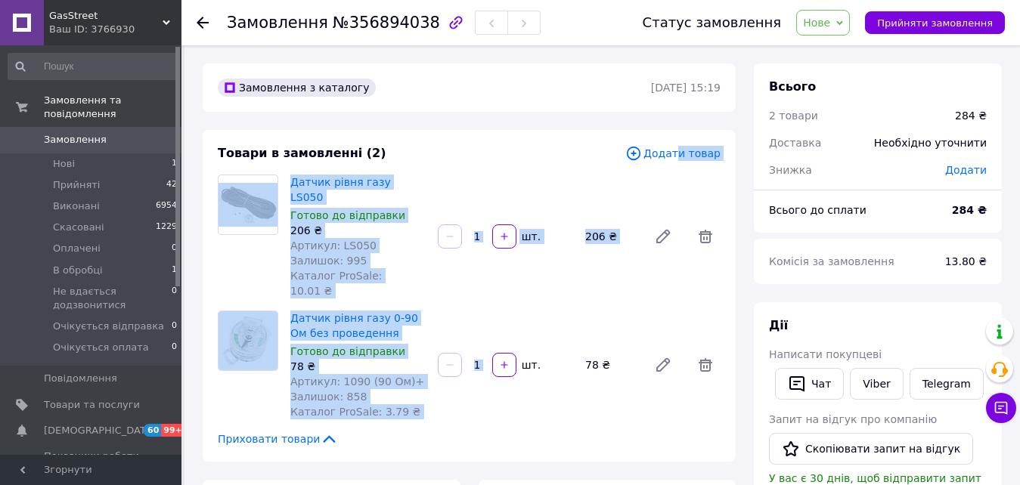
drag, startPoint x: 683, startPoint y: 156, endPoint x: 460, endPoint y: 307, distance: 269.5
click at [517, 278] on div "Товари в замовленні (2) Додати товар Датчик рівня газу LS050 Готово до відправк…" at bounding box center [469, 296] width 533 height 332
click at [553, 265] on div "Датчик рівня газу LS050 Готово до відправки 206 ₴ Артикул: LS050 Залишок: 995 К…" at bounding box center [505, 237] width 442 height 130
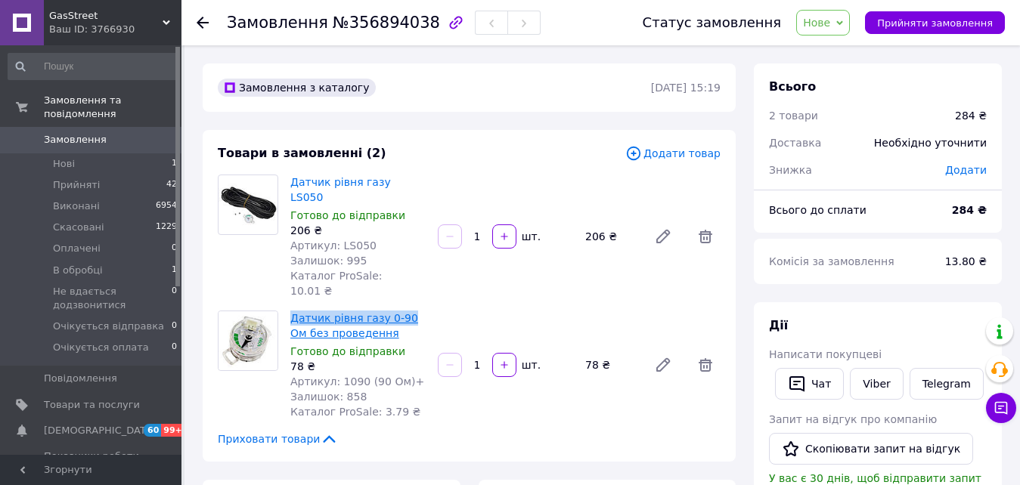
drag, startPoint x: 289, startPoint y: 284, endPoint x: 399, endPoint y: 288, distance: 110.5
click at [399, 308] on div "Датчик рівня газу 0-90 Ом без проведення Готово до відправки 78 ₴ Артикул: 1090…" at bounding box center [357, 365] width 147 height 115
copy link "Датчик рівня газу 0-90"
click at [705, 158] on span "Додати товар" at bounding box center [672, 153] width 95 height 17
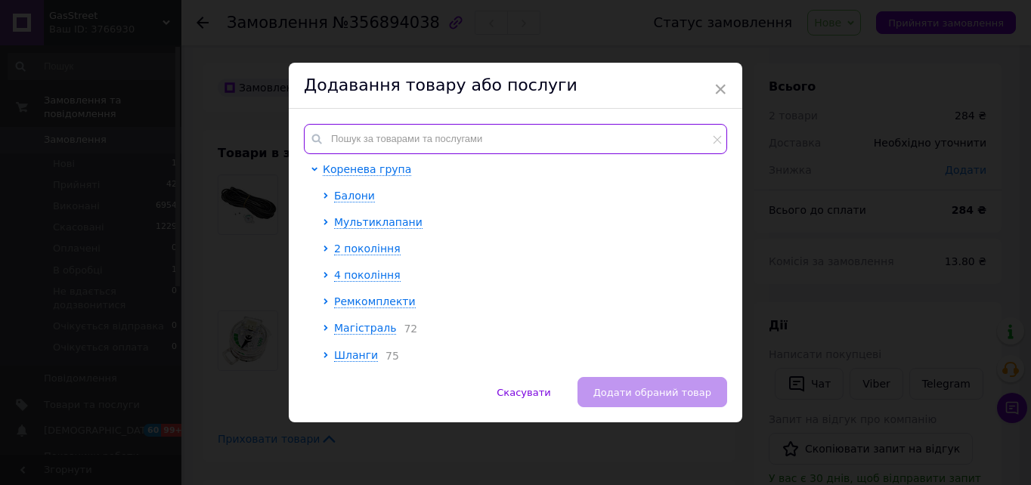
click at [428, 140] on input "text" at bounding box center [515, 139] width 423 height 30
paste input "Датчик рівня газу 0-90"
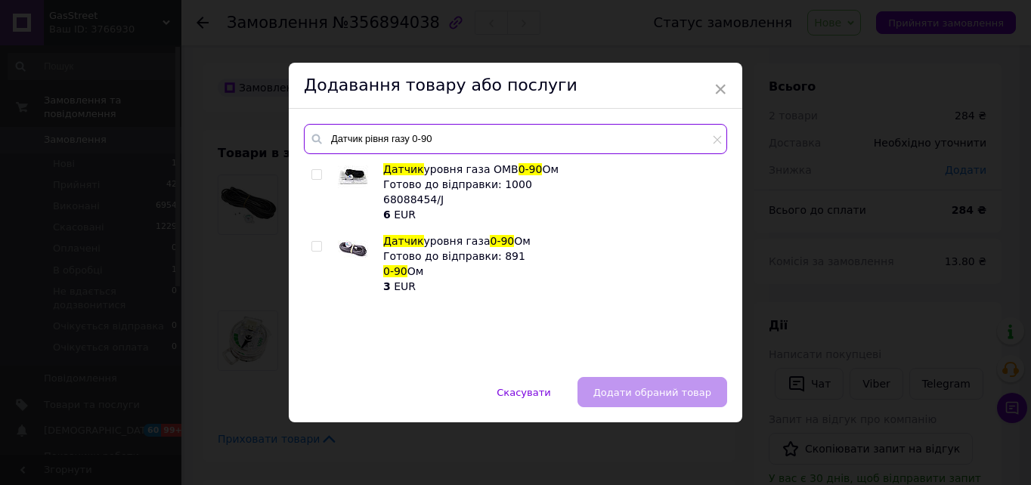
click at [411, 139] on input "Датчик рівня газу 0-90" at bounding box center [515, 139] width 423 height 30
drag, startPoint x: 436, startPoint y: 144, endPoint x: 409, endPoint y: 141, distance: 27.5
click at [409, 141] on input "Датчик рівня газу 0-90" at bounding box center [515, 139] width 423 height 30
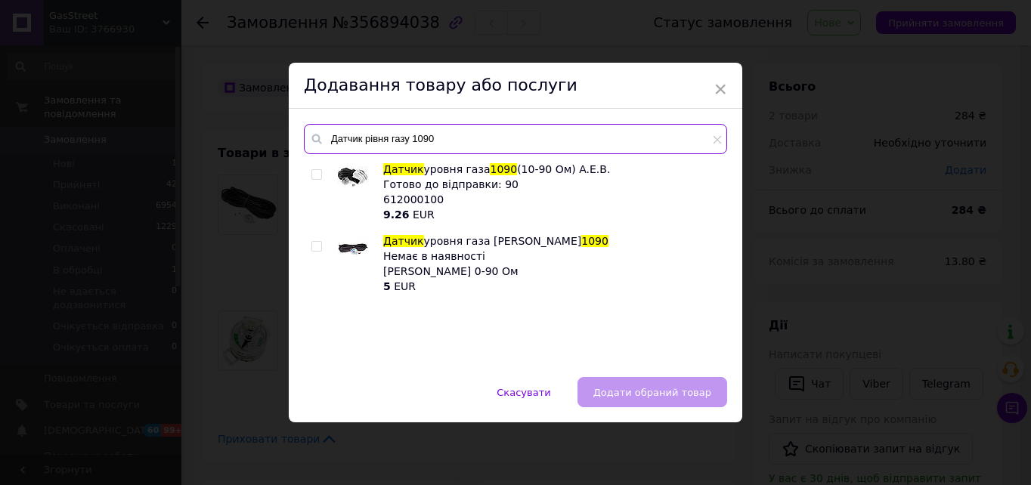
click at [421, 144] on input "Датчик рівня газу 1090" at bounding box center [515, 139] width 423 height 30
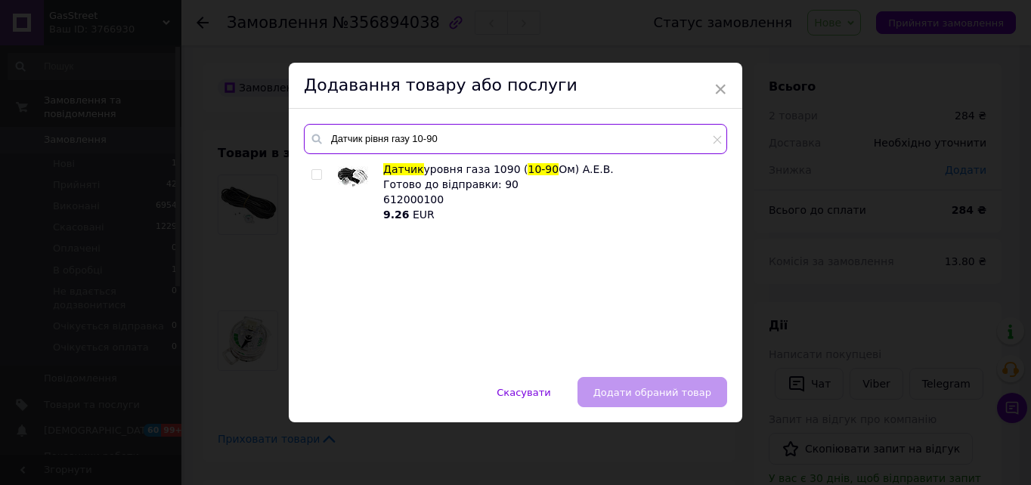
drag, startPoint x: 453, startPoint y: 141, endPoint x: 411, endPoint y: 139, distance: 41.6
click at [411, 139] on input "Датчик рівня газу 10-90" at bounding box center [515, 139] width 423 height 30
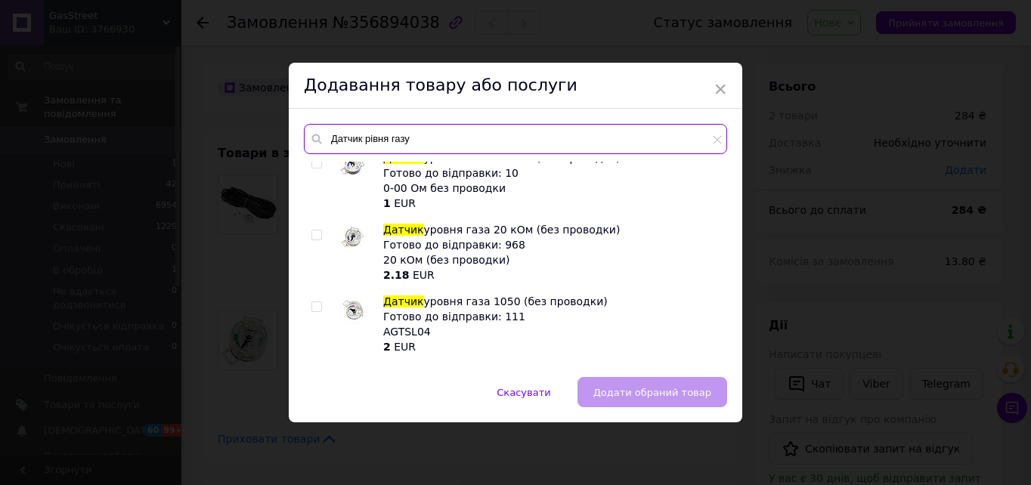
scroll to position [302, 0]
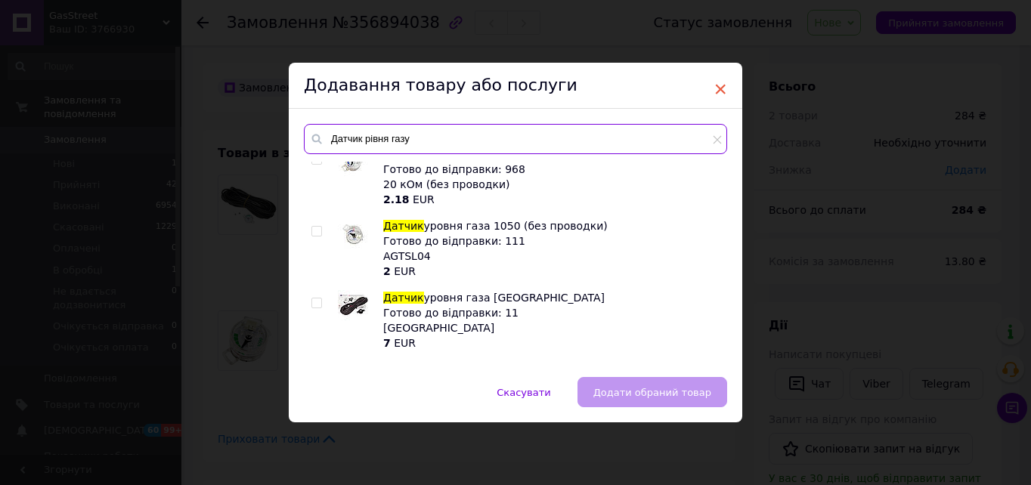
type input "Датчик рівня газу"
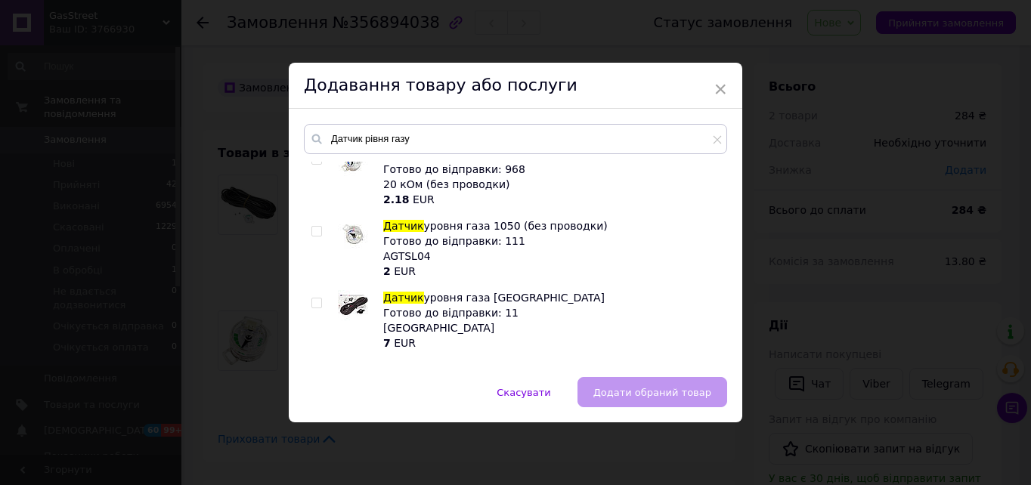
drag, startPoint x: 720, startPoint y: 86, endPoint x: 446, endPoint y: 6, distance: 285.2
click at [719, 86] on span "×" at bounding box center [721, 89] width 14 height 26
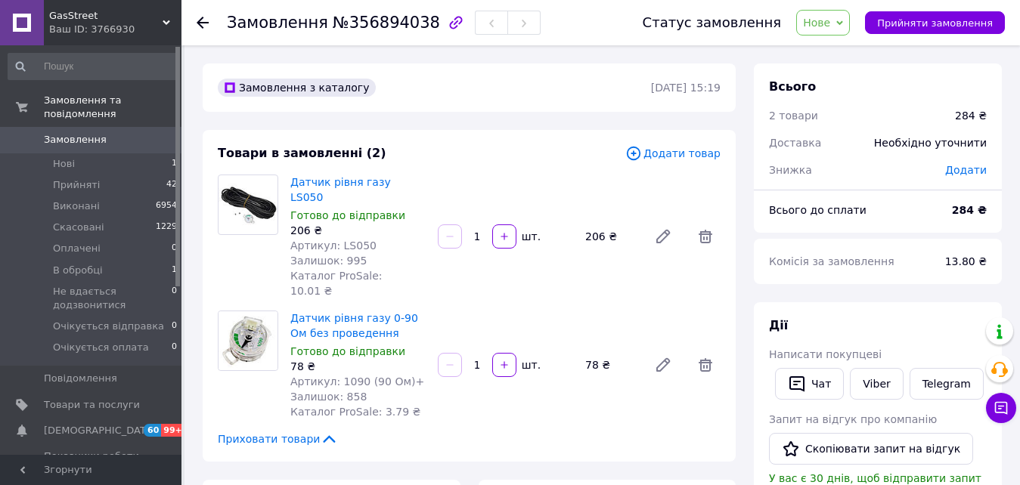
click at [684, 155] on span "Додати товар" at bounding box center [672, 153] width 95 height 17
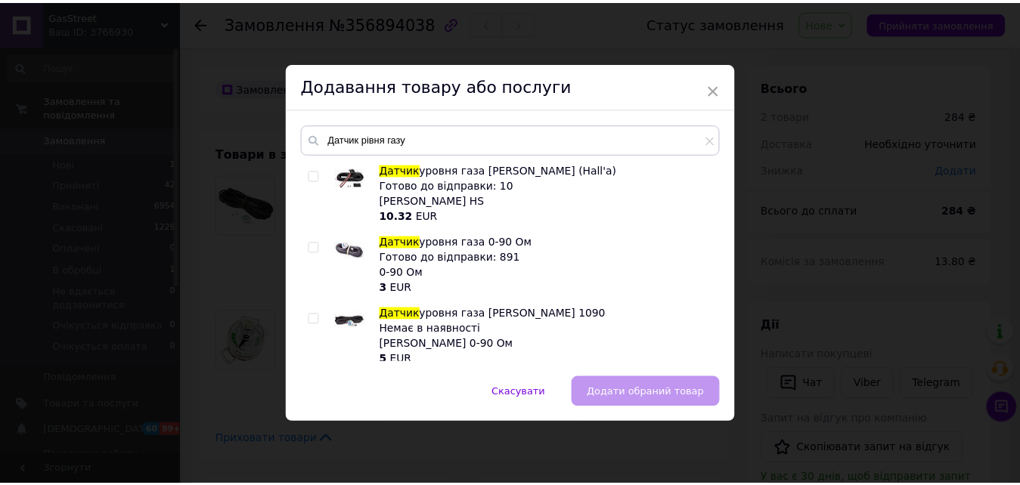
scroll to position [529, 0]
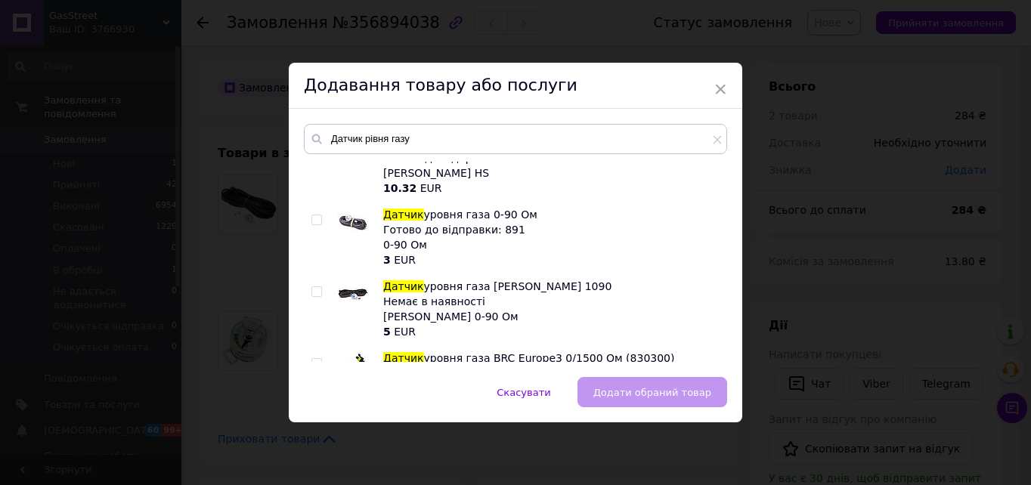
click at [312, 220] on input "checkbox" at bounding box center [317, 221] width 10 height 10
checkbox input "true"
click at [646, 389] on span "Додати обраний товар" at bounding box center [653, 392] width 118 height 11
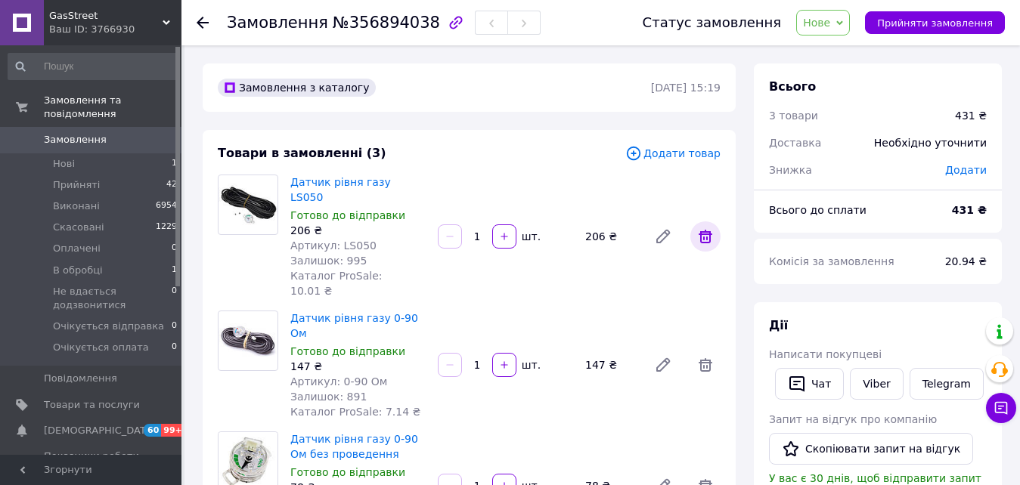
click at [709, 228] on icon at bounding box center [705, 237] width 18 height 18
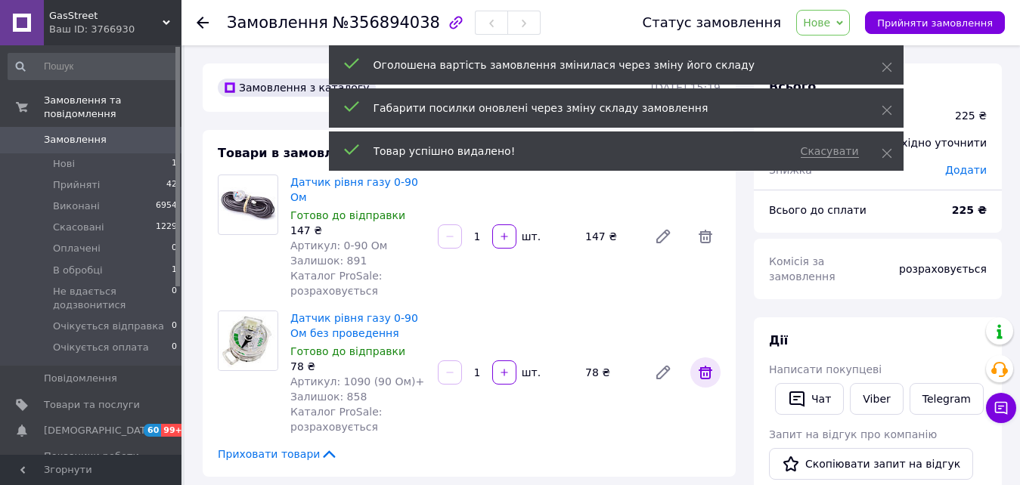
click at [708, 364] on icon at bounding box center [705, 373] width 18 height 18
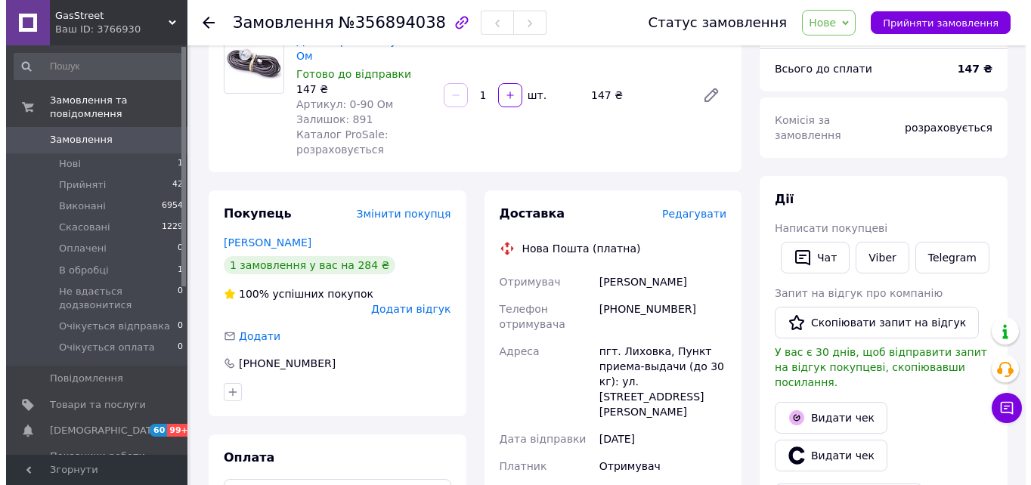
scroll to position [151, 0]
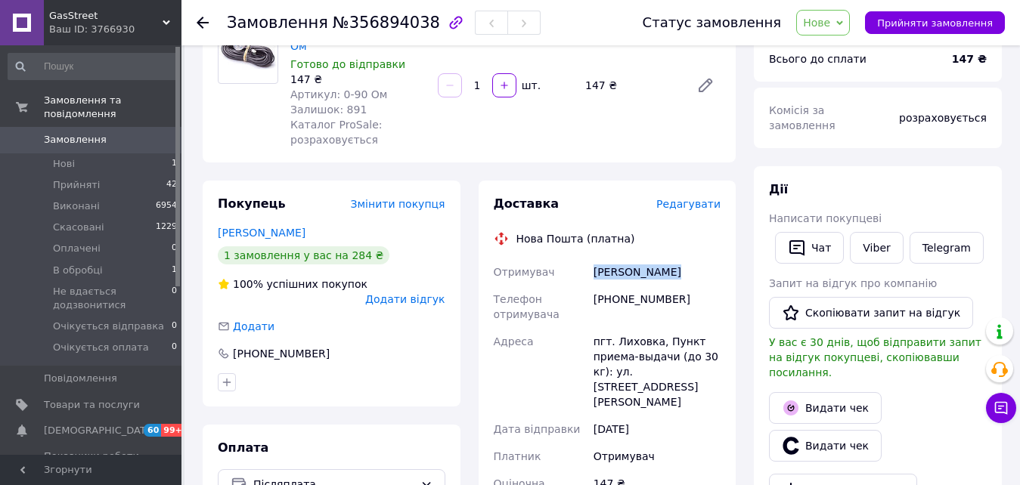
drag, startPoint x: 667, startPoint y: 255, endPoint x: 591, endPoint y: 256, distance: 75.6
click at [591, 259] on div "[PERSON_NAME]" at bounding box center [657, 272] width 133 height 27
copy div "[PERSON_NAME]"
drag, startPoint x: 594, startPoint y: 330, endPoint x: 671, endPoint y: 345, distance: 77.7
click at [671, 345] on div "пгт. Лиховка, Пункт приема-выдачи (до 30 кг): ул. [STREET_ADDRESS][PERSON_NAME]" at bounding box center [657, 372] width 133 height 88
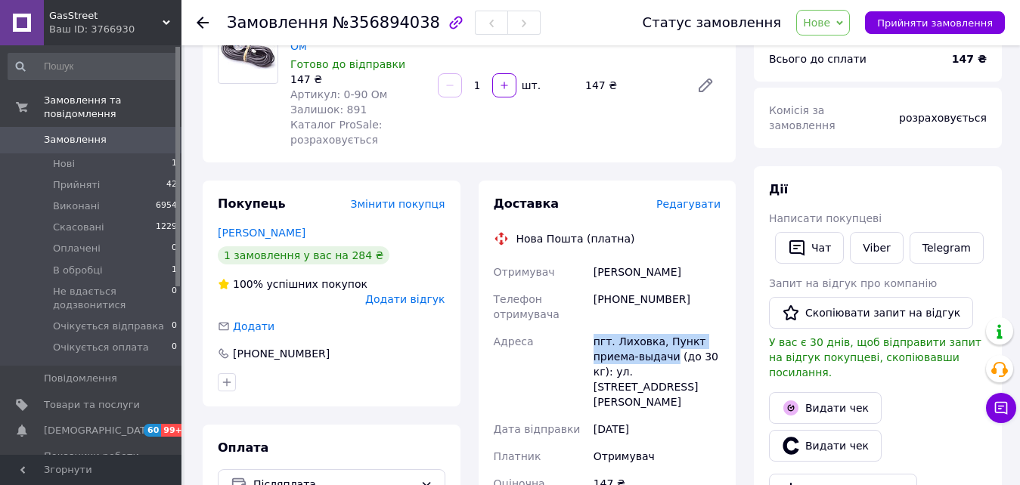
copy div "пгт. Лиховка, Пункт приема-выдачи"
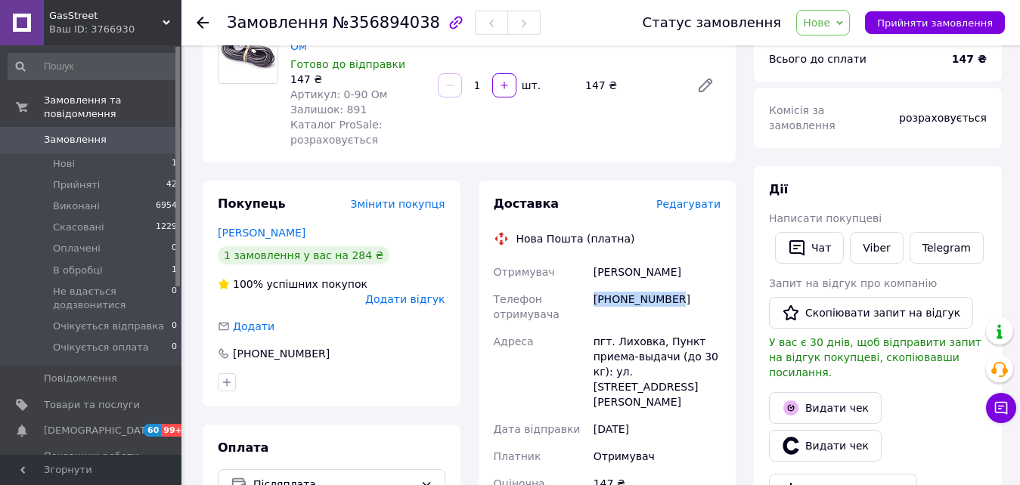
drag, startPoint x: 660, startPoint y: 287, endPoint x: 594, endPoint y: 287, distance: 66.5
click at [594, 287] on div "[PHONE_NUMBER]" at bounding box center [657, 307] width 133 height 42
copy div "[PHONE_NUMBER]"
click at [696, 198] on span "Редагувати" at bounding box center [688, 204] width 64 height 12
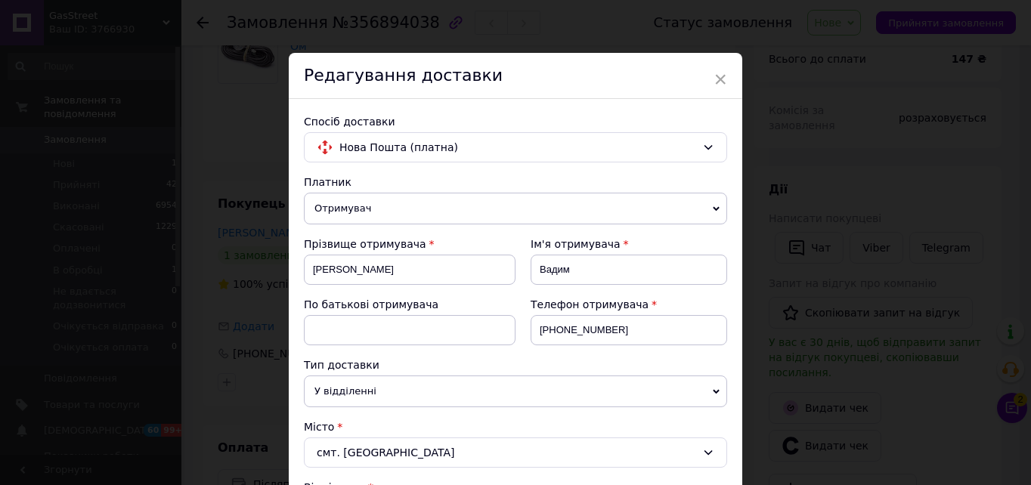
scroll to position [302, 0]
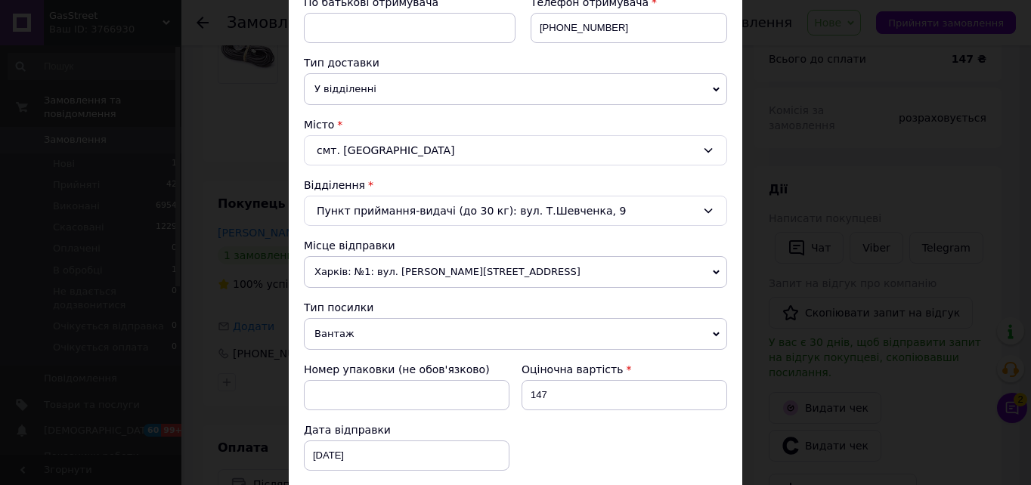
drag, startPoint x: 406, startPoint y: 340, endPoint x: 395, endPoint y: 337, distance: 11.7
click at [403, 340] on span "Вантаж" at bounding box center [515, 334] width 423 height 32
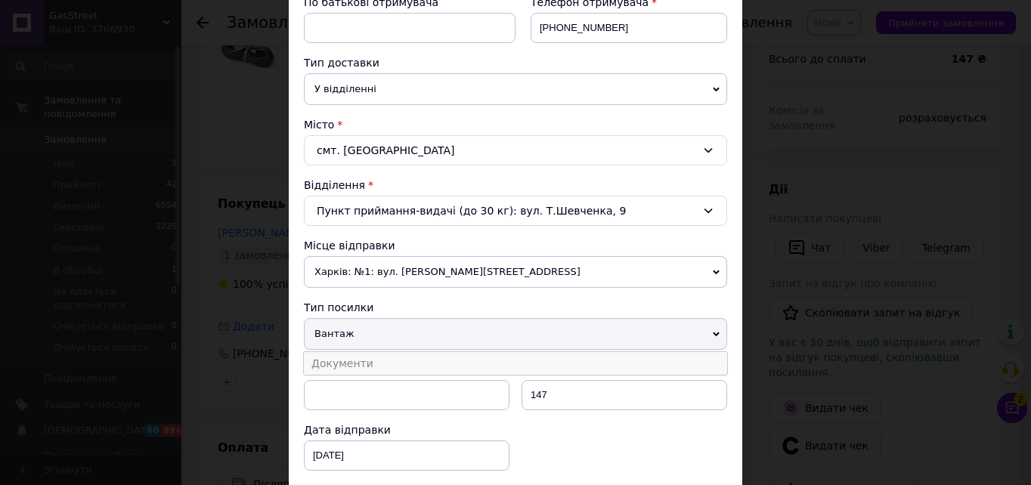
click at [330, 366] on li "Документи" at bounding box center [515, 363] width 423 height 23
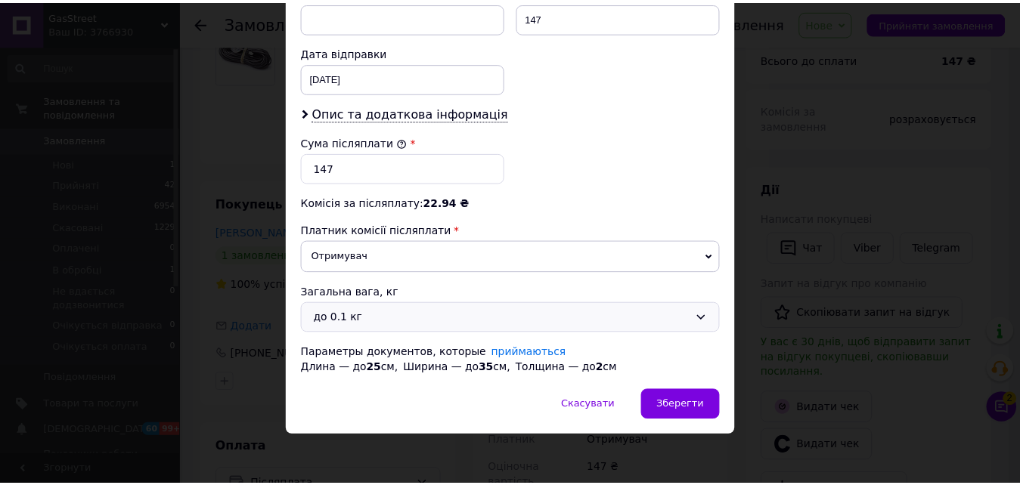
scroll to position [684, 0]
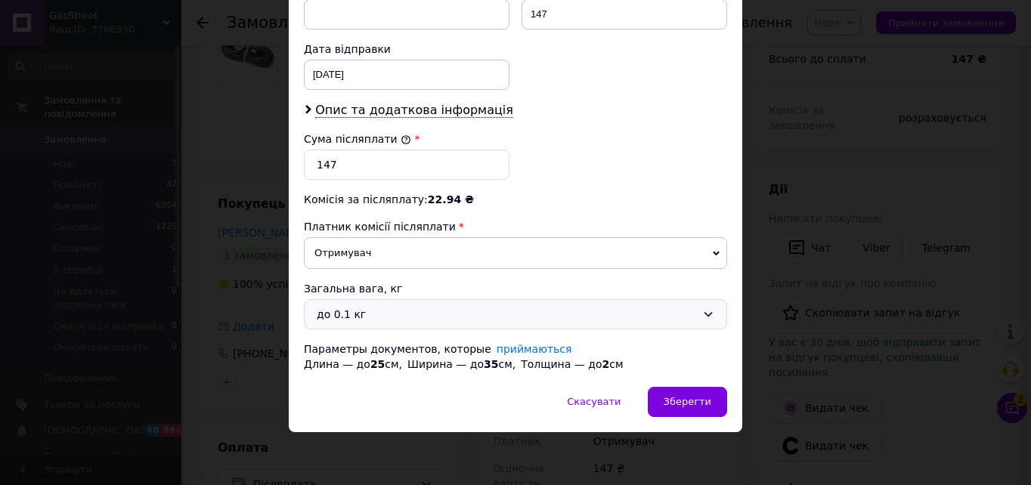
click at [413, 308] on div "до 0.1 кг" at bounding box center [507, 314] width 380 height 17
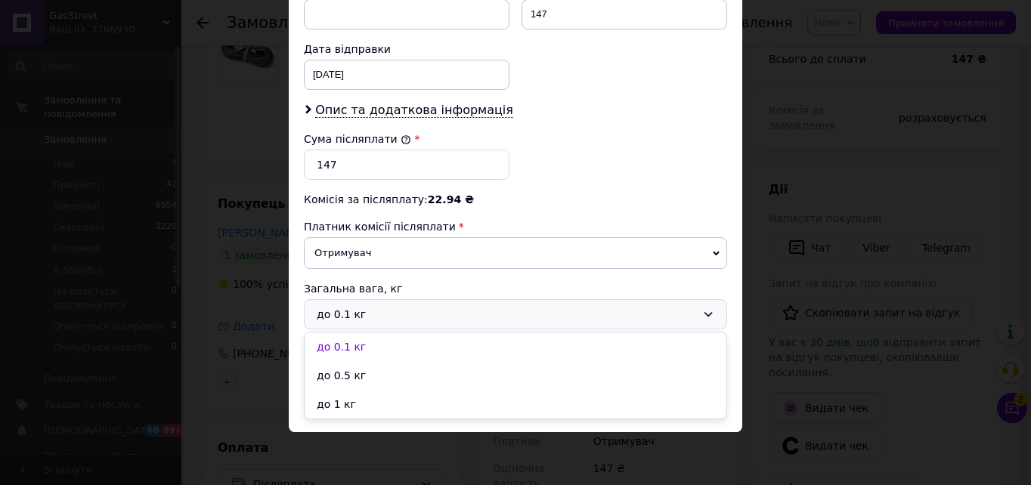
drag, startPoint x: 353, startPoint y: 378, endPoint x: 431, endPoint y: 377, distance: 77.9
click at [352, 378] on li "до 0.5 кг" at bounding box center [516, 375] width 422 height 29
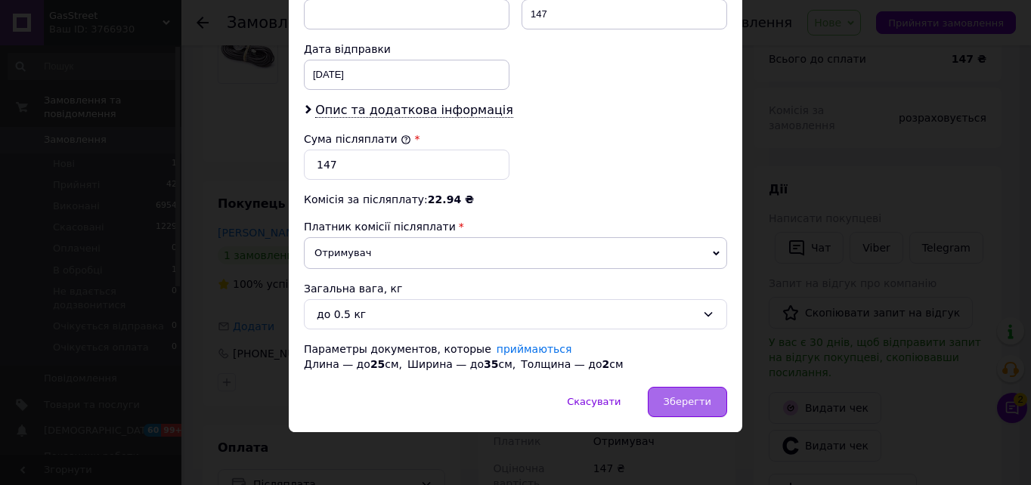
click at [689, 393] on div "Зберегти" at bounding box center [687, 402] width 79 height 30
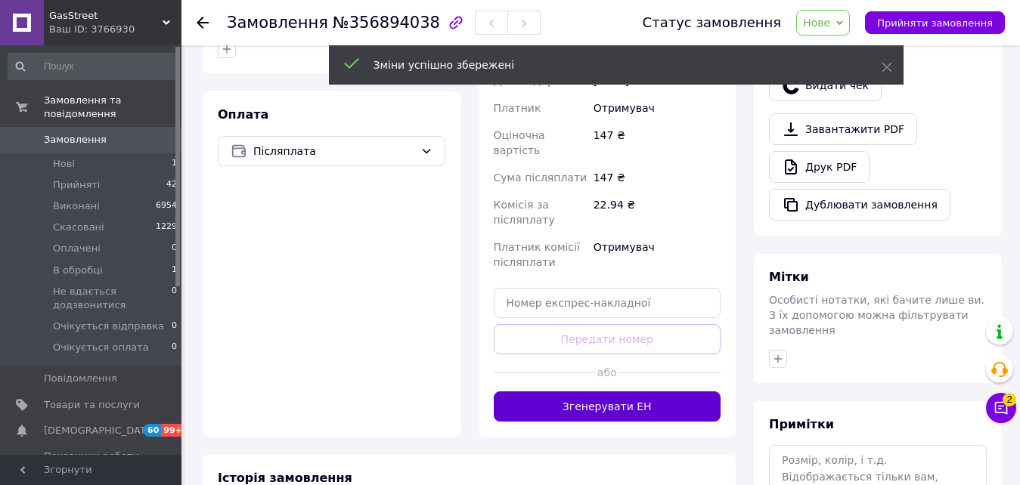
scroll to position [529, 0]
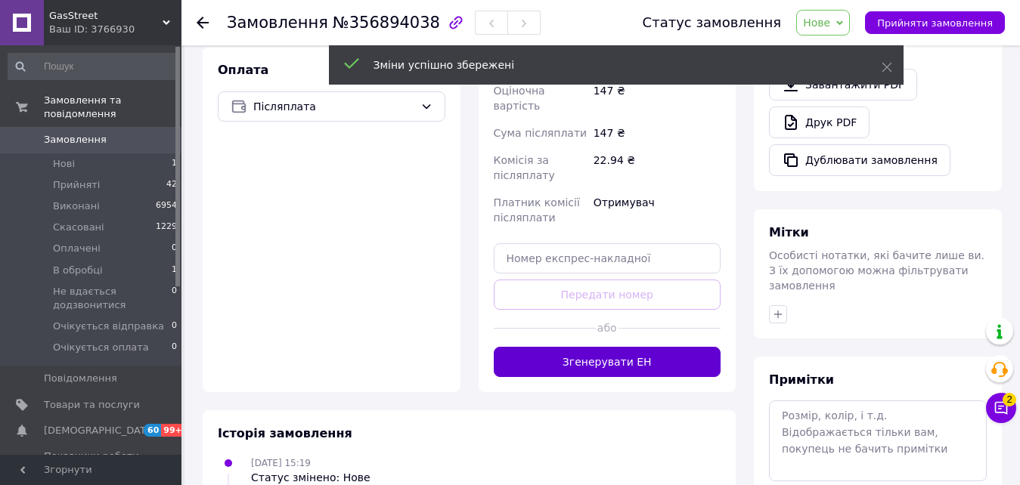
click at [639, 347] on button "Згенерувати ЕН" at bounding box center [608, 362] width 228 height 30
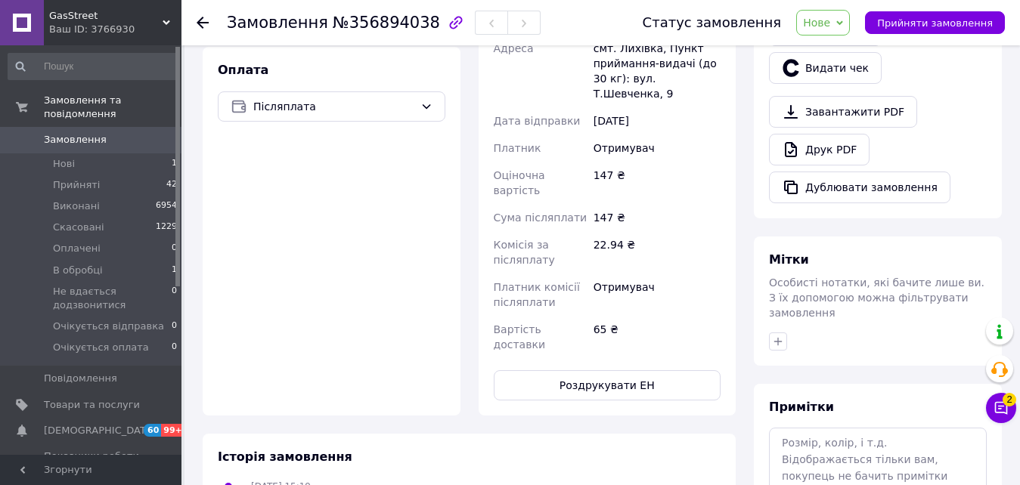
click at [830, 25] on span "Нове" at bounding box center [816, 23] width 27 height 12
click at [833, 53] on li "Прийнято" at bounding box center [874, 53] width 154 height 23
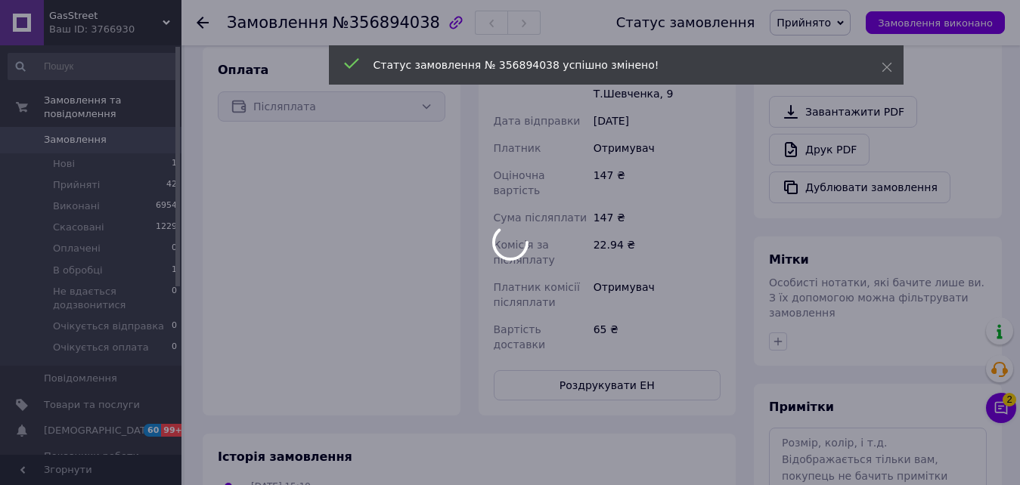
click at [1001, 411] on div at bounding box center [510, 242] width 1020 height 485
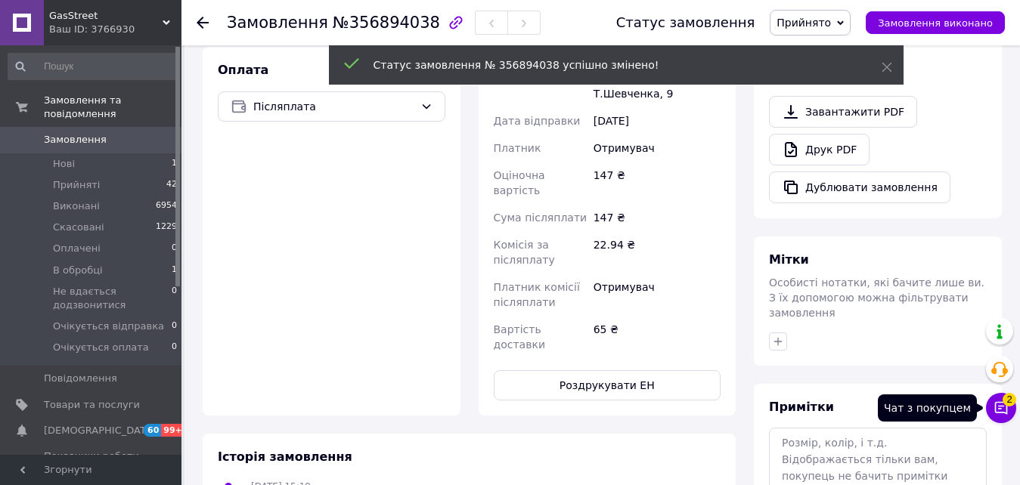
scroll to position [24, 0]
click at [1003, 408] on icon at bounding box center [1001, 408] width 15 height 15
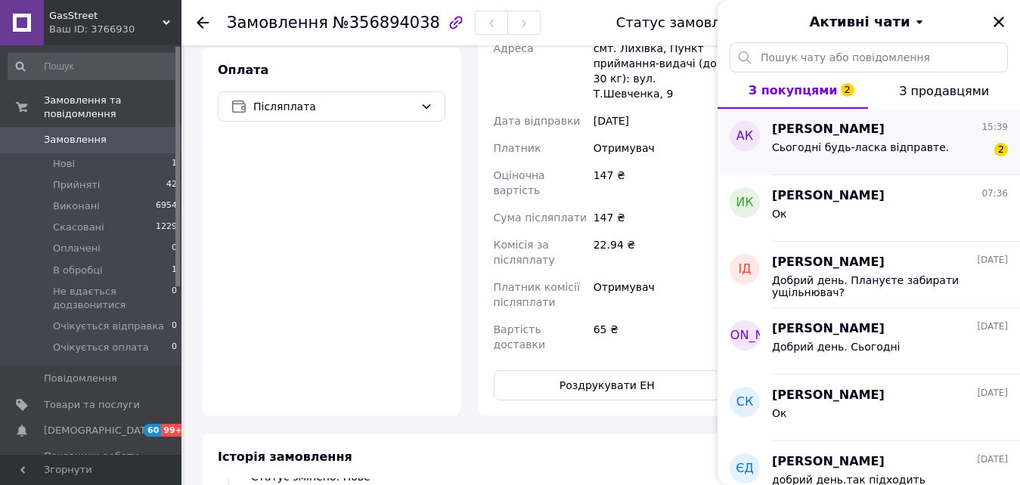
click at [819, 145] on span "Сьогодні будь-ласка відправте." at bounding box center [860, 147] width 177 height 12
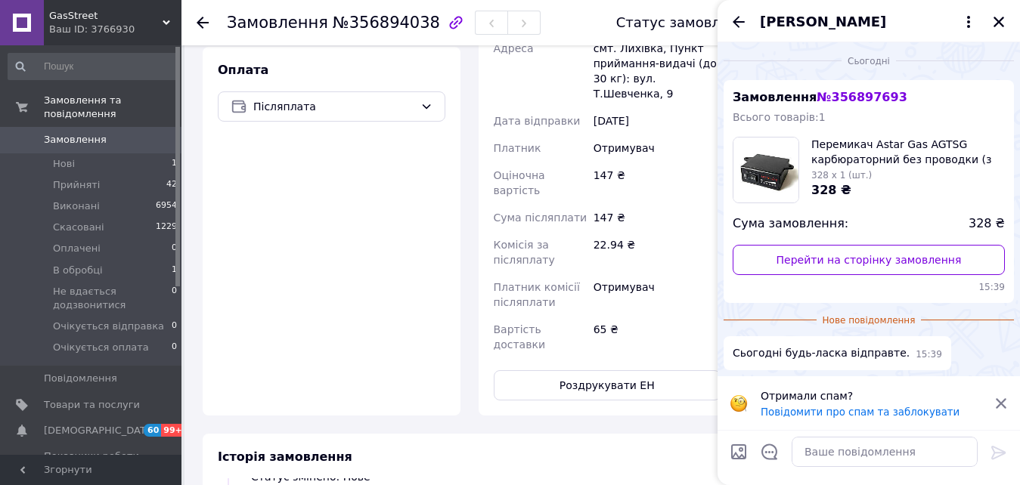
scroll to position [0, 0]
drag, startPoint x: 886, startPoint y: 100, endPoint x: 808, endPoint y: 98, distance: 78.7
click at [808, 98] on div "Замовлення № 356897693 Всього товарів: 1 Перемикач Astar Gas AGTSG карбюраторни…" at bounding box center [869, 193] width 290 height 223
copy span "№ 356897693"
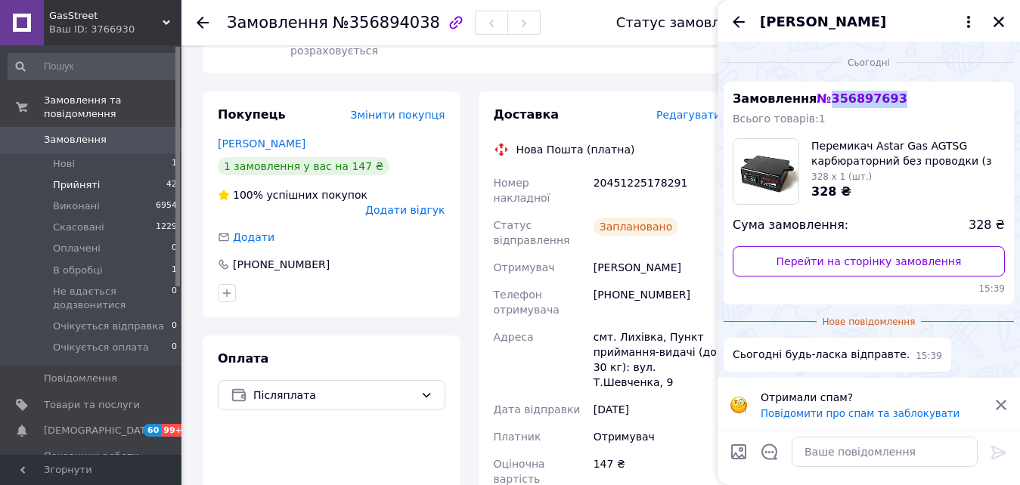
scroll to position [227, 0]
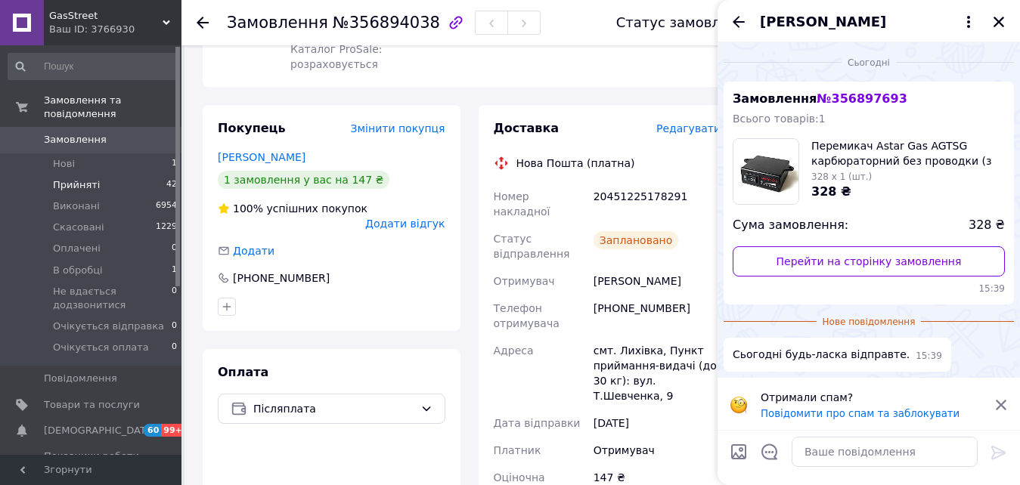
click at [75, 178] on span "Прийняті" at bounding box center [76, 185] width 47 height 14
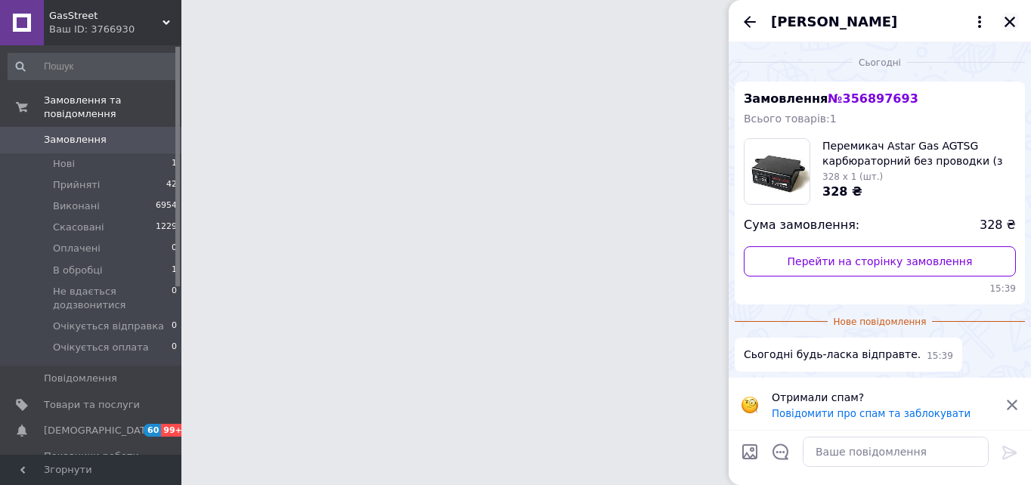
click at [1010, 24] on icon "Закрити" at bounding box center [1010, 22] width 14 height 14
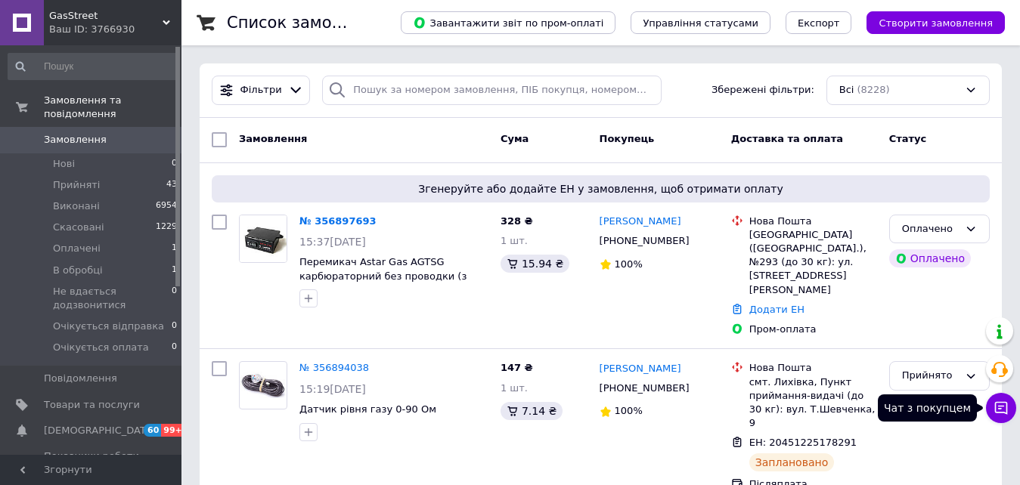
click at [1007, 410] on icon at bounding box center [1001, 408] width 13 height 13
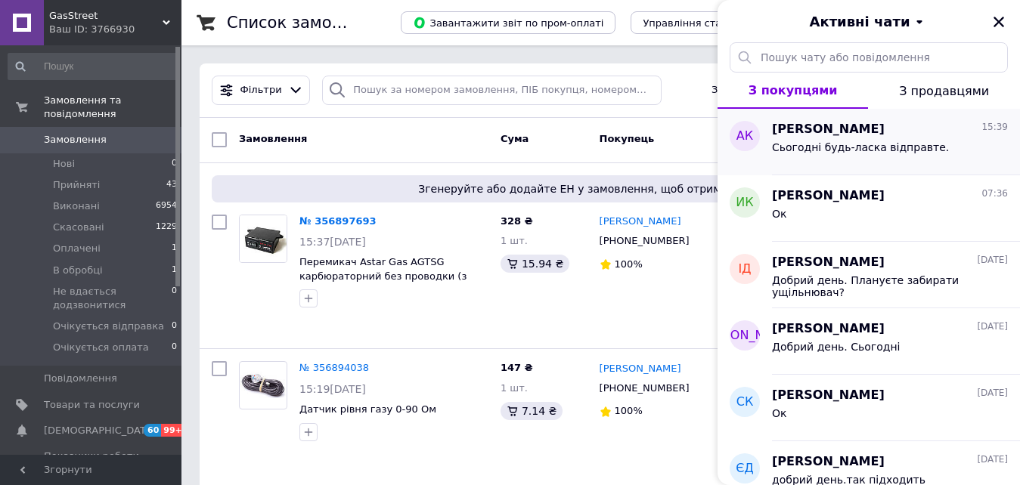
click at [871, 148] on span "Сьогодні будь-ласка відправте." at bounding box center [860, 147] width 177 height 12
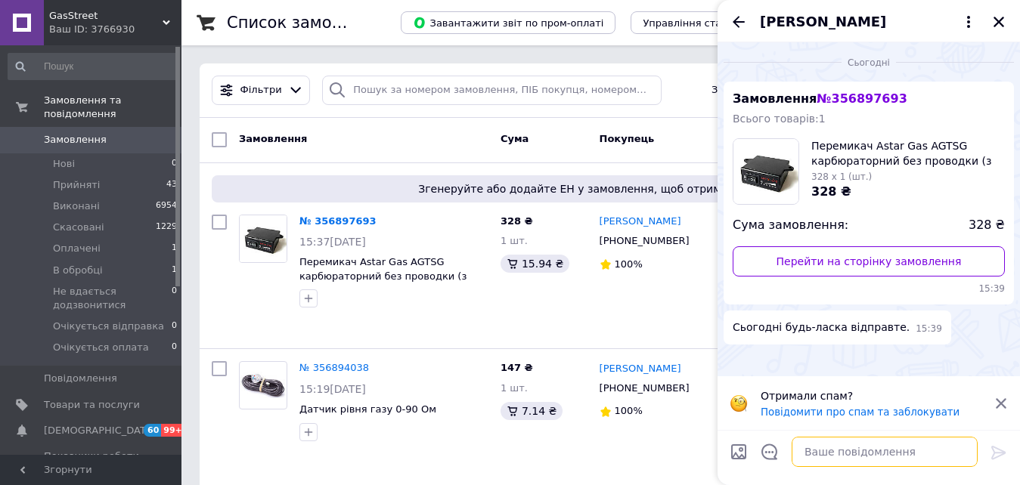
click at [827, 458] on textarea at bounding box center [885, 452] width 186 height 30
type textarea "Доброго дня, сьогодні відправимо"
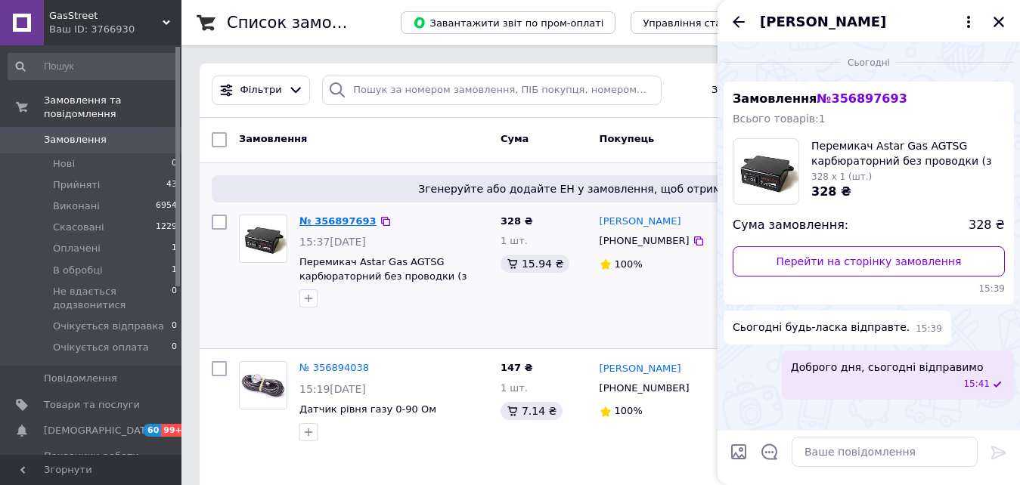
click at [331, 217] on link "№ 356897693" at bounding box center [337, 221] width 77 height 11
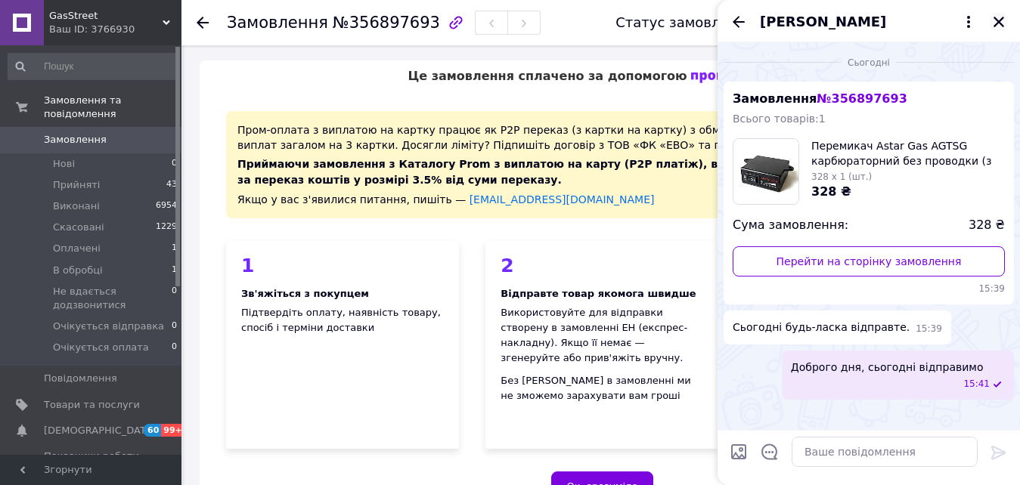
click at [1000, 18] on icon "Закрити" at bounding box center [999, 22] width 14 height 14
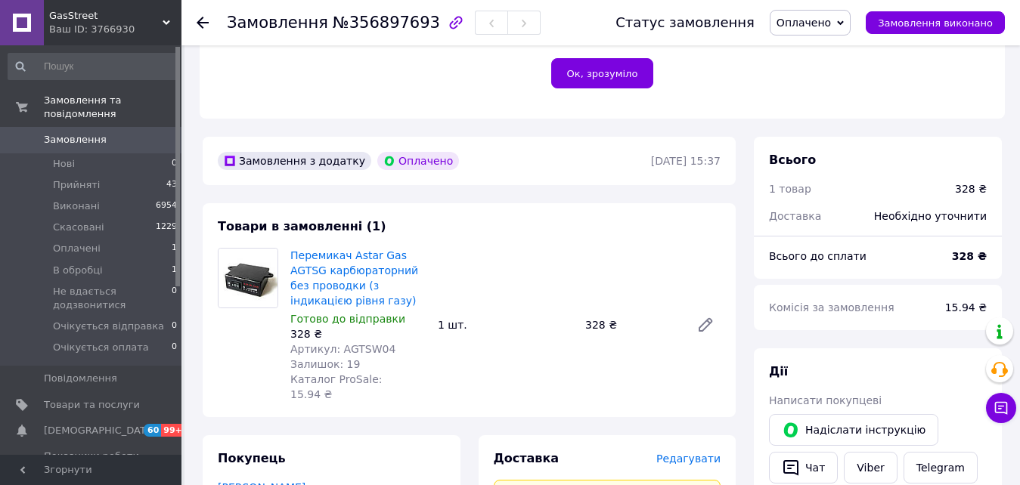
scroll to position [529, 0]
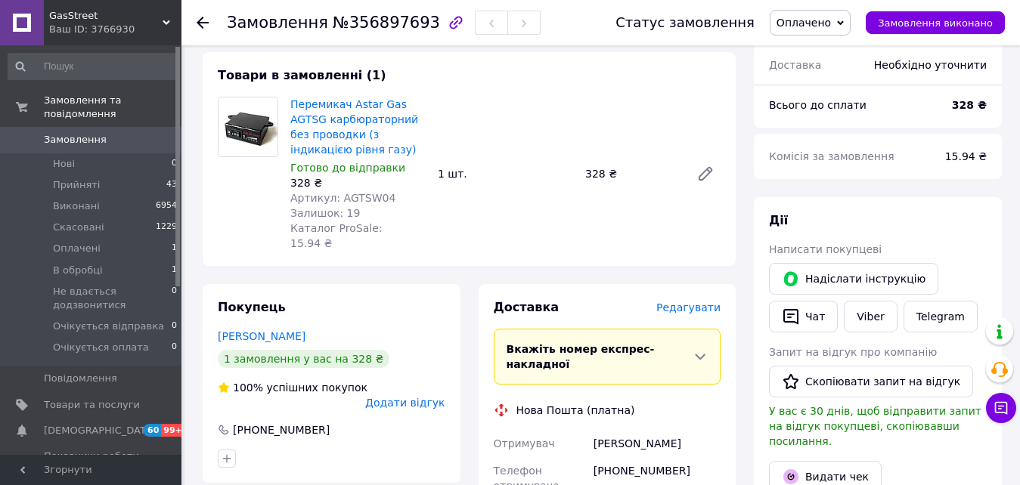
drag, startPoint x: 709, startPoint y: 398, endPoint x: 578, endPoint y: 399, distance: 130.1
copy div "Отримувач [PERSON_NAME]"
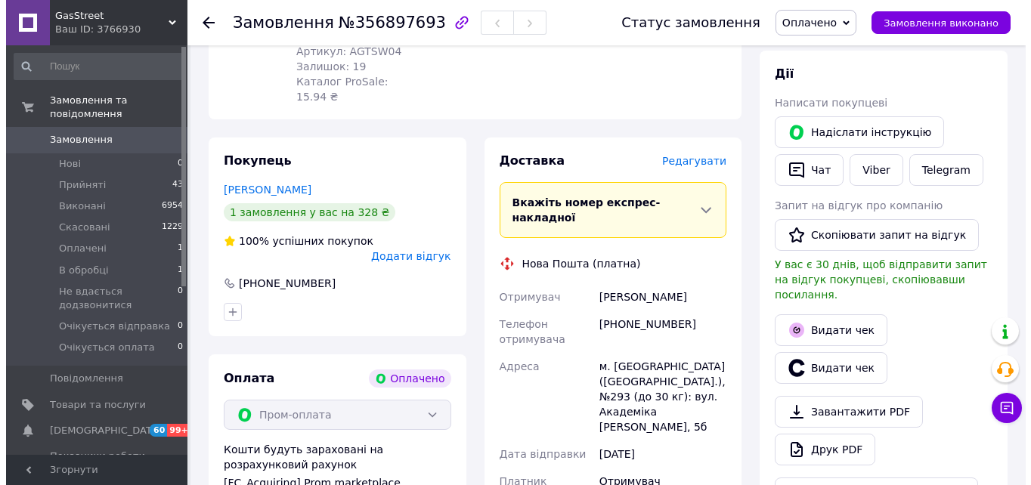
scroll to position [681, 0]
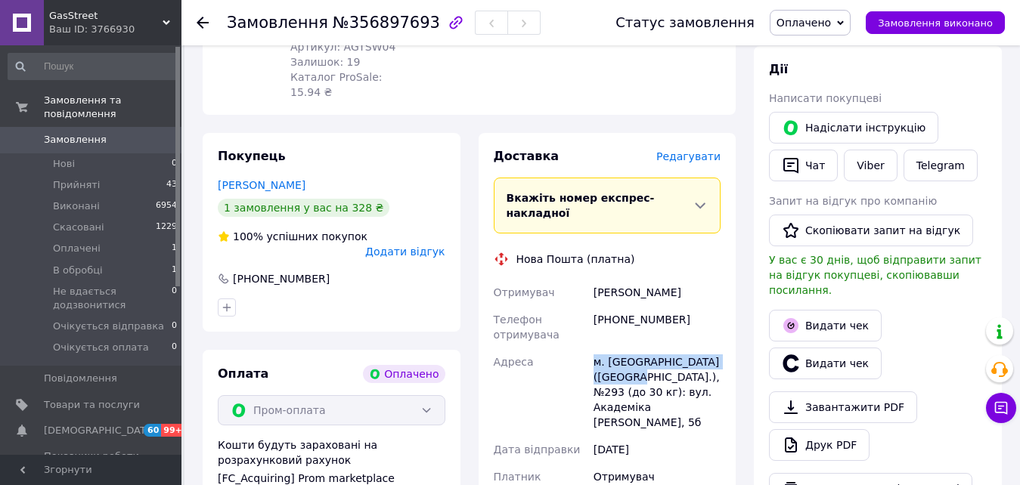
drag, startPoint x: 595, startPoint y: 316, endPoint x: 621, endPoint y: 328, distance: 28.4
click at [621, 349] on div "м. [GEOGRAPHIC_DATA] ([GEOGRAPHIC_DATA].), №293 (до 30 кг): вул. Академіка [PER…" at bounding box center [657, 393] width 133 height 88
copy div "м. [GEOGRAPHIC_DATA] ([GEOGRAPHIC_DATA].), №293"
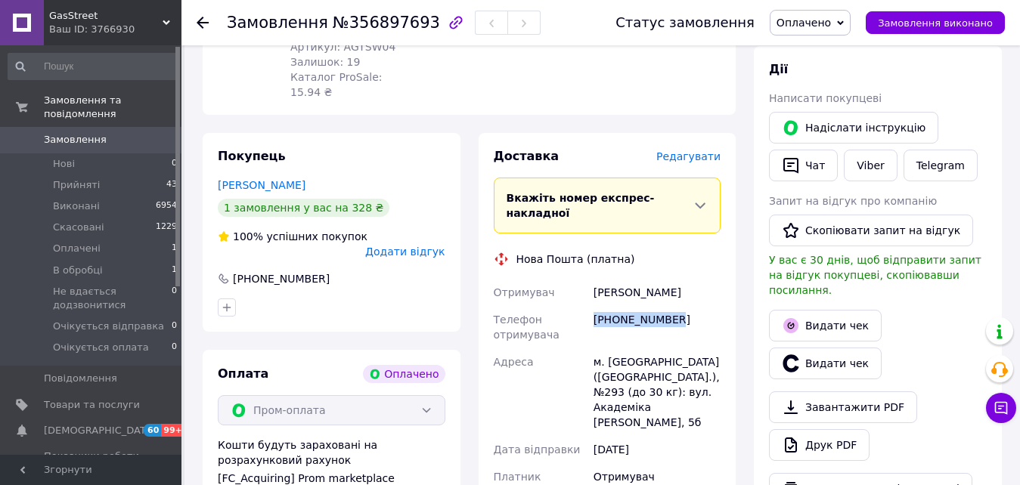
drag, startPoint x: 657, startPoint y: 274, endPoint x: 590, endPoint y: 275, distance: 67.3
click at [591, 306] on div "[PHONE_NUMBER]" at bounding box center [657, 327] width 133 height 42
copy div "[PHONE_NUMBER]"
click at [831, 18] on span "Оплачено" at bounding box center [804, 23] width 54 height 12
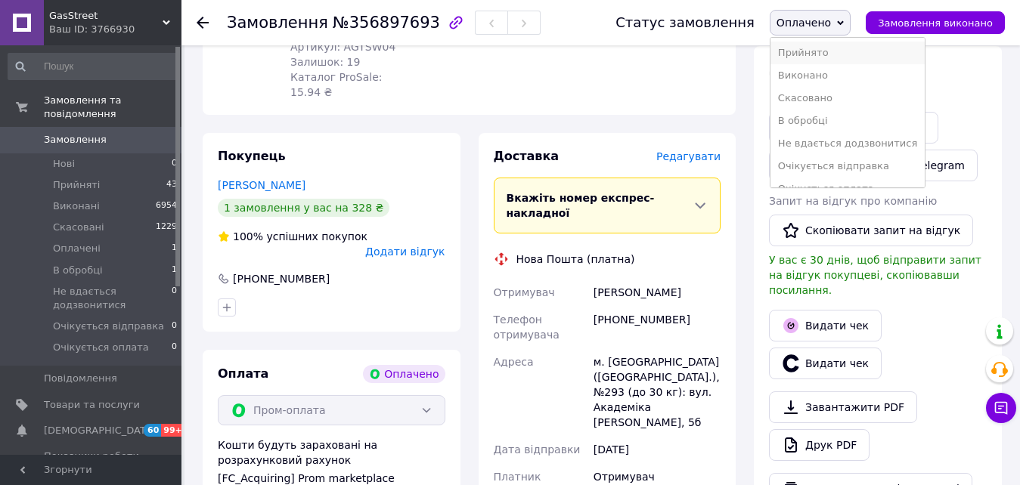
click at [834, 60] on li "Прийнято" at bounding box center [848, 53] width 154 height 23
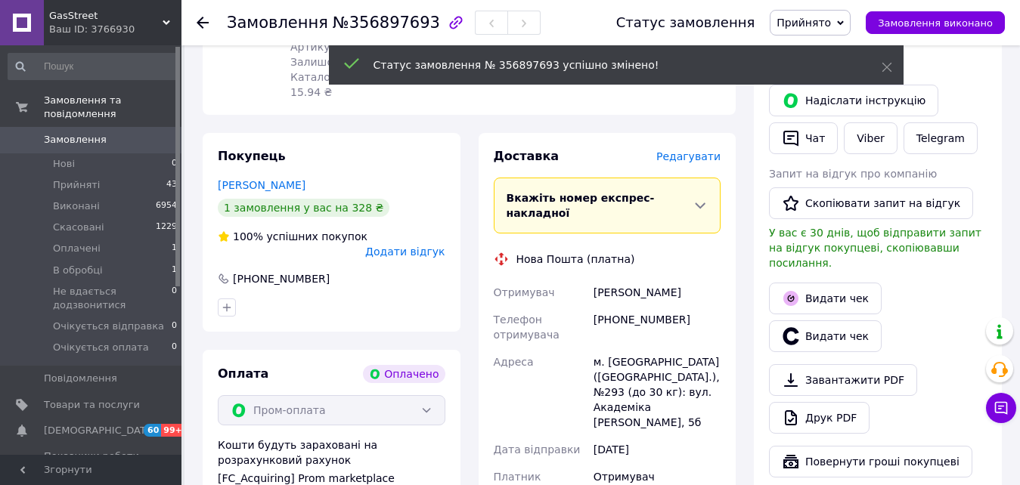
click at [699, 150] on span "Редагувати" at bounding box center [688, 156] width 64 height 12
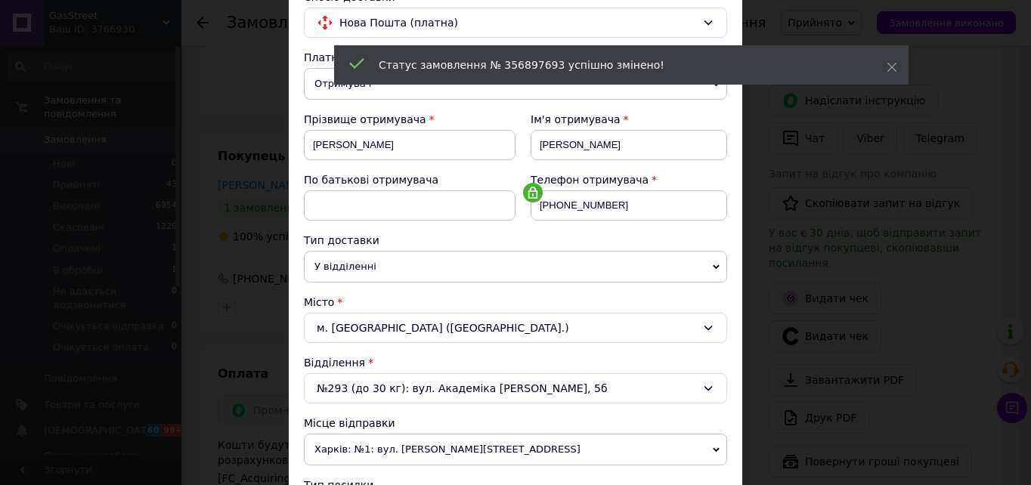
scroll to position [302, 0]
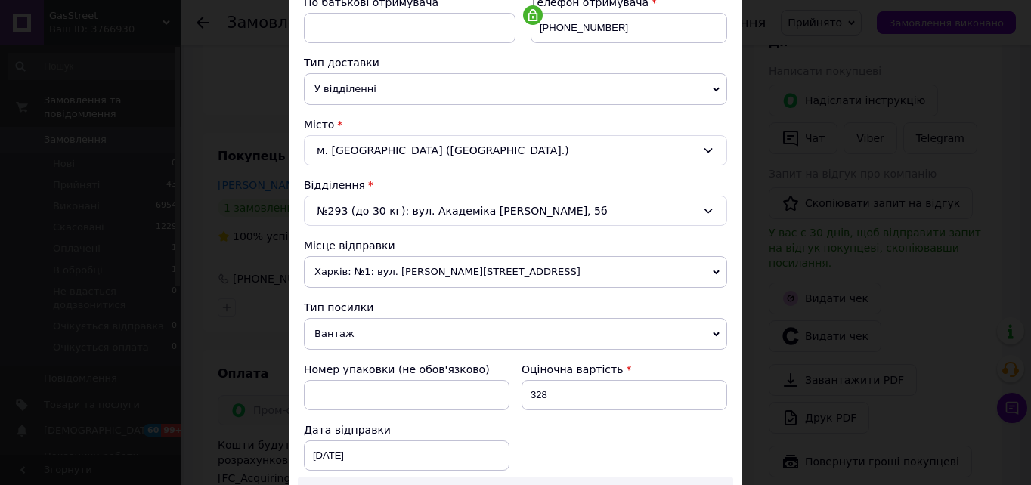
click at [407, 334] on span "Вантаж" at bounding box center [515, 334] width 423 height 32
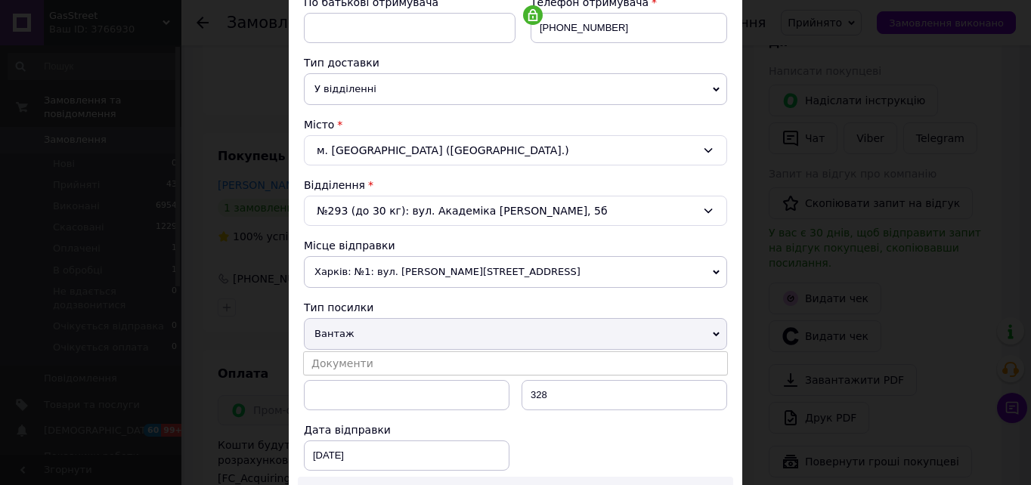
click at [378, 368] on li "Документи" at bounding box center [515, 363] width 423 height 23
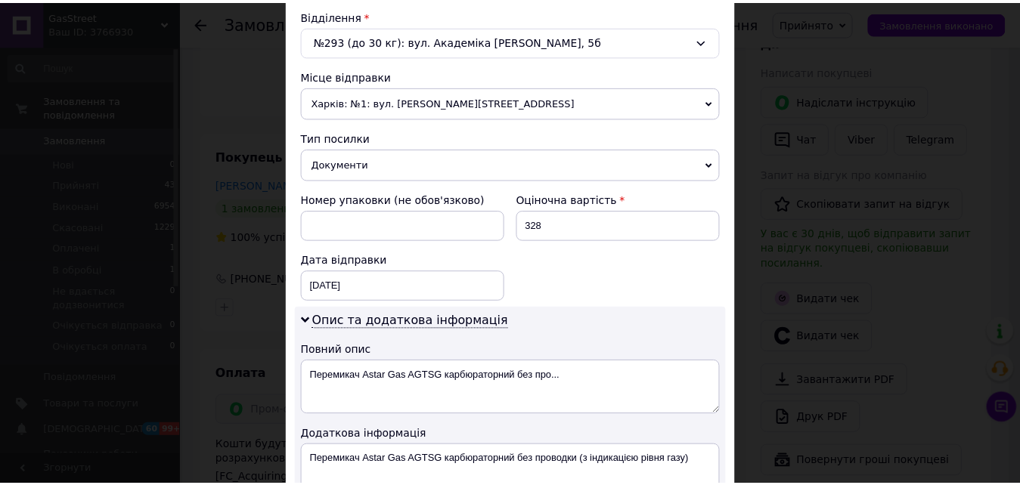
scroll to position [703, 0]
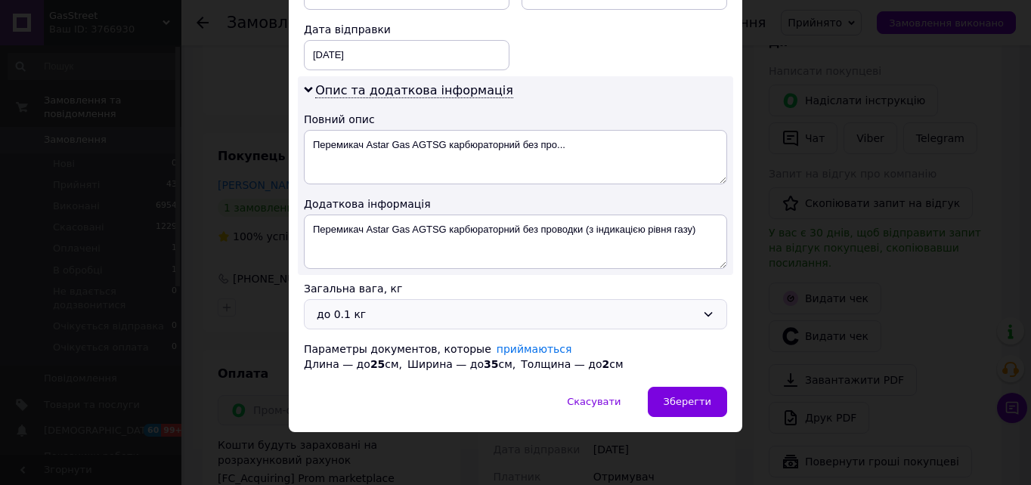
click at [352, 312] on div "до 0.1 кг" at bounding box center [507, 314] width 380 height 17
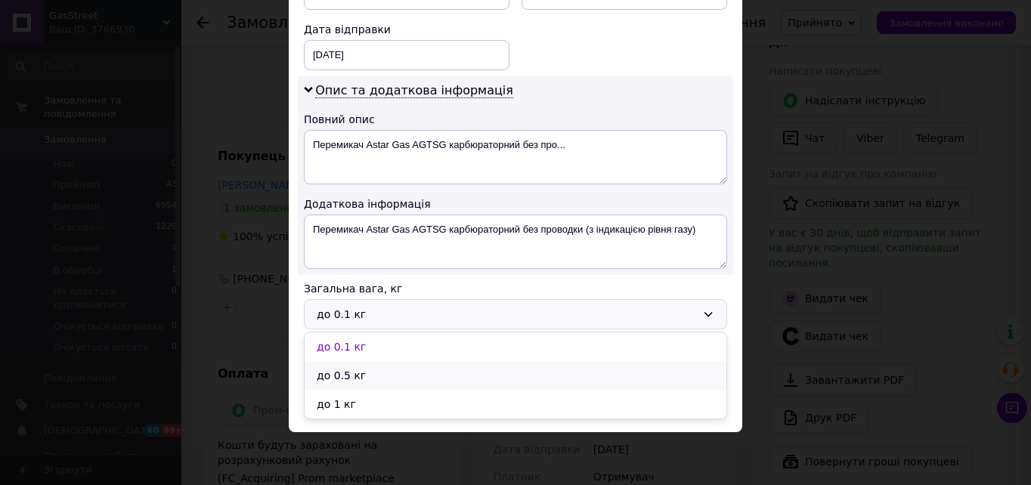
click at [372, 379] on li "до 0.5 кг" at bounding box center [516, 375] width 422 height 29
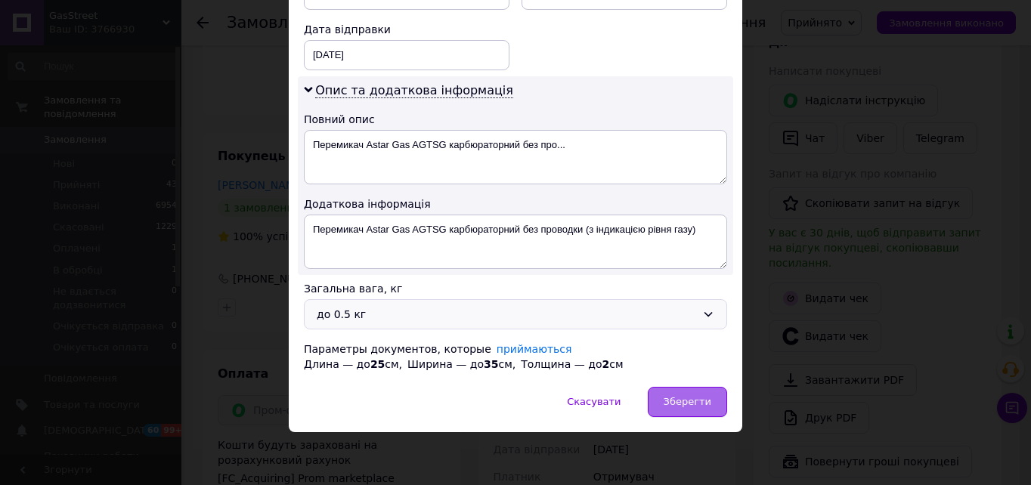
click at [677, 402] on span "Зберегти" at bounding box center [688, 401] width 48 height 11
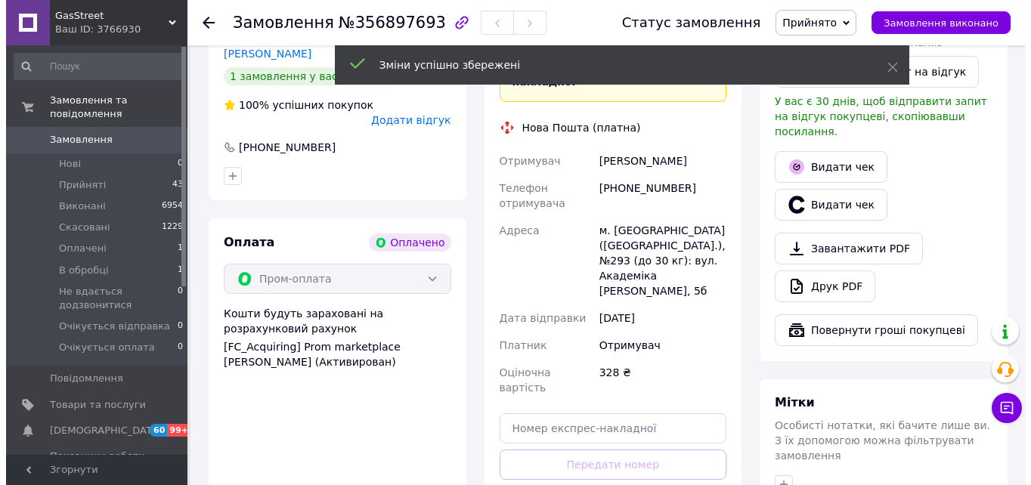
scroll to position [907, 0]
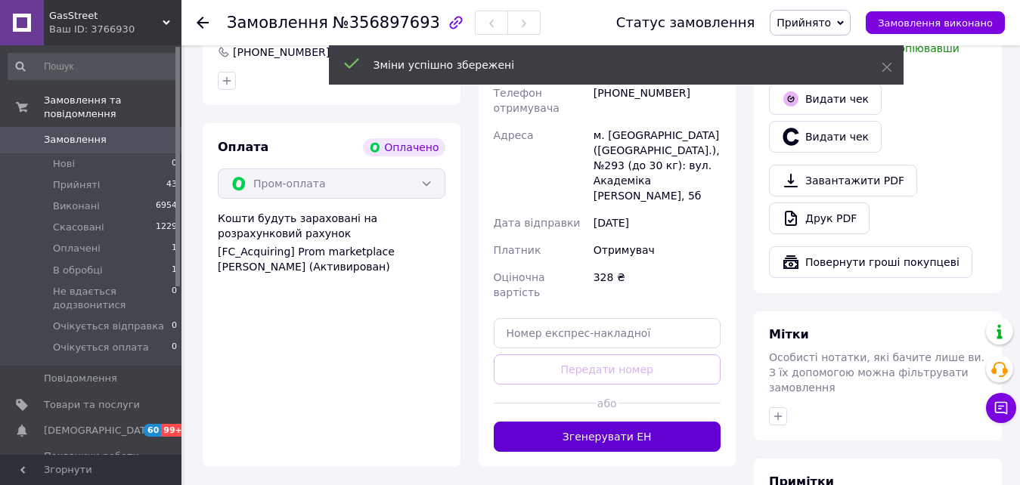
click at [636, 422] on button "Згенерувати ЕН" at bounding box center [608, 437] width 228 height 30
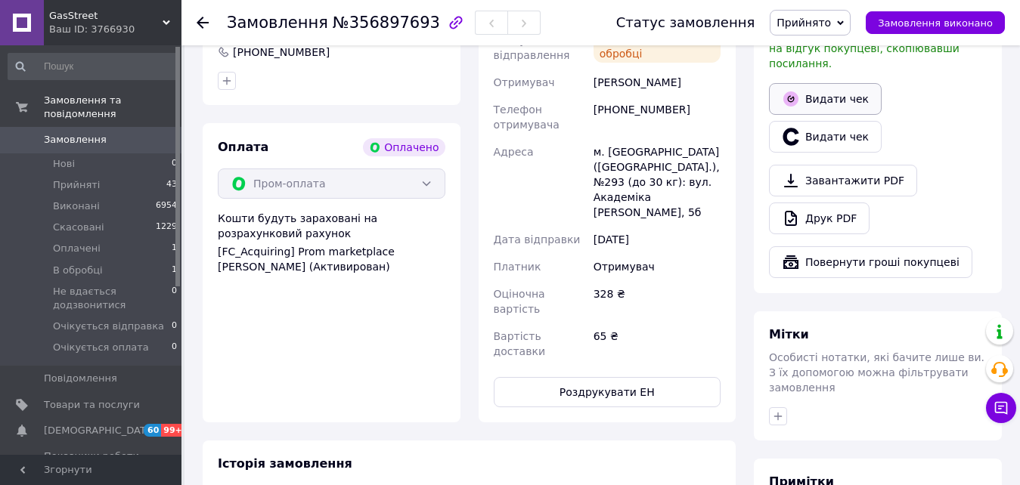
click at [817, 83] on button "Видати чек" at bounding box center [825, 99] width 113 height 32
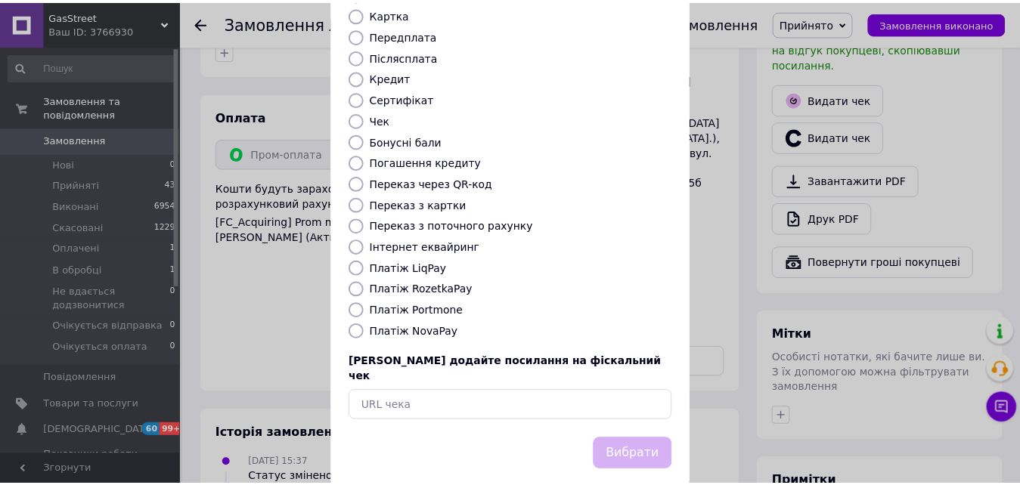
scroll to position [164, 0]
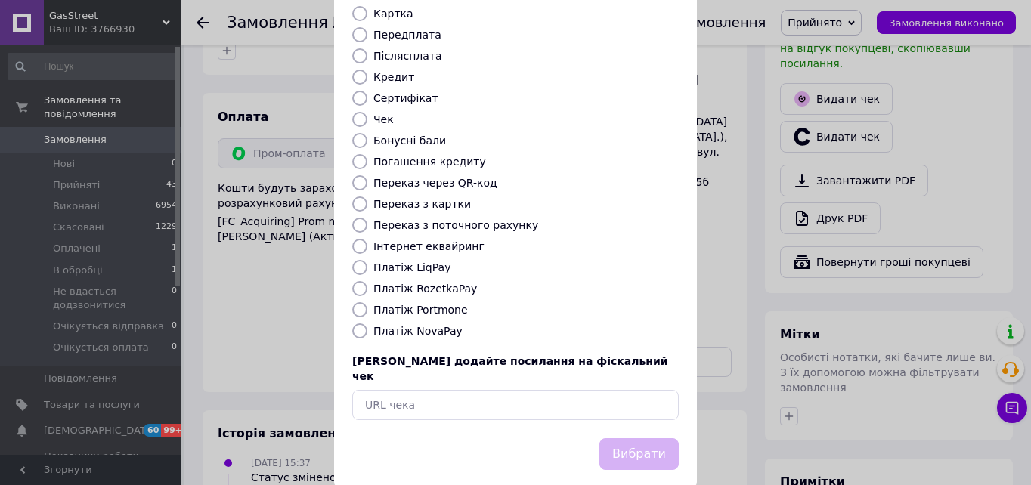
drag, startPoint x: 437, startPoint y: 273, endPoint x: 448, endPoint y: 278, distance: 11.5
click at [438, 283] on label "Платіж RozetkaPay" at bounding box center [426, 289] width 104 height 12
click at [368, 281] on input "Платіж RozetkaPay" at bounding box center [359, 288] width 15 height 15
radio input "true"
click at [634, 439] on button "Вибрати" at bounding box center [639, 455] width 79 height 33
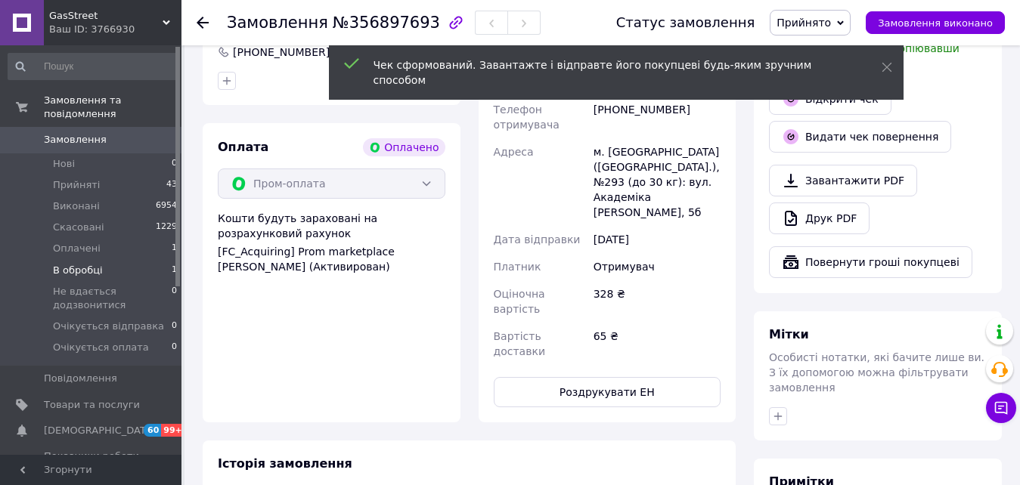
click at [97, 264] on span "В обробці" at bounding box center [78, 271] width 50 height 14
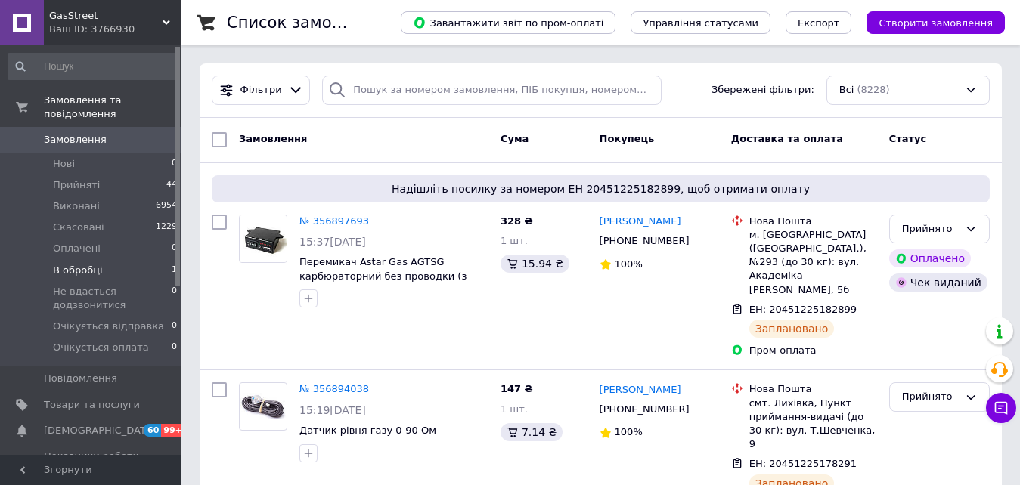
click at [76, 264] on span "В обробці" at bounding box center [78, 271] width 50 height 14
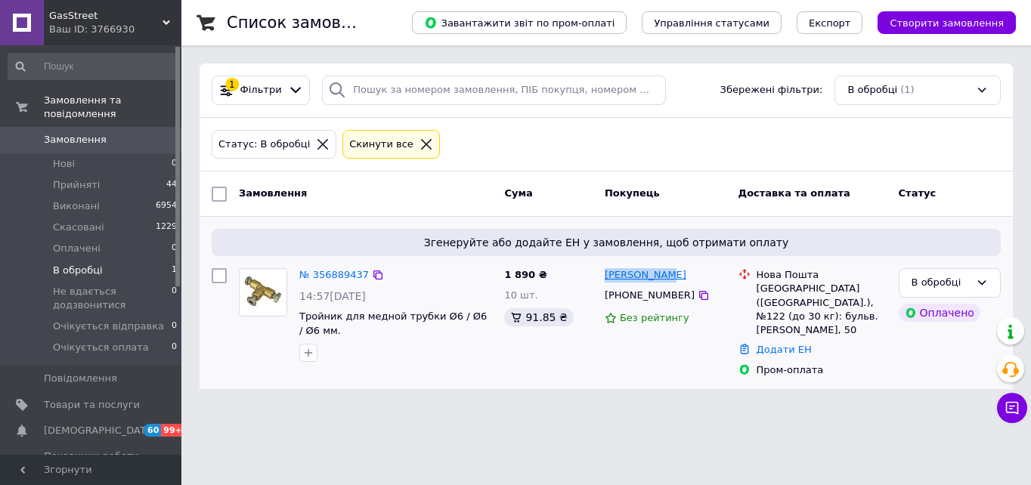
drag, startPoint x: 680, startPoint y: 278, endPoint x: 605, endPoint y: 278, distance: 74.9
click at [605, 278] on div "[PERSON_NAME]" at bounding box center [665, 275] width 125 height 17
copy link "[PERSON_NAME]"
drag, startPoint x: 752, startPoint y: 289, endPoint x: 818, endPoint y: 293, distance: 66.7
click at [818, 293] on div "Нова Пошта Київ ([GEOGRAPHIC_DATA].), №122 (до 30 кг): бульв. [PERSON_NAME], 50" at bounding box center [813, 302] width 154 height 69
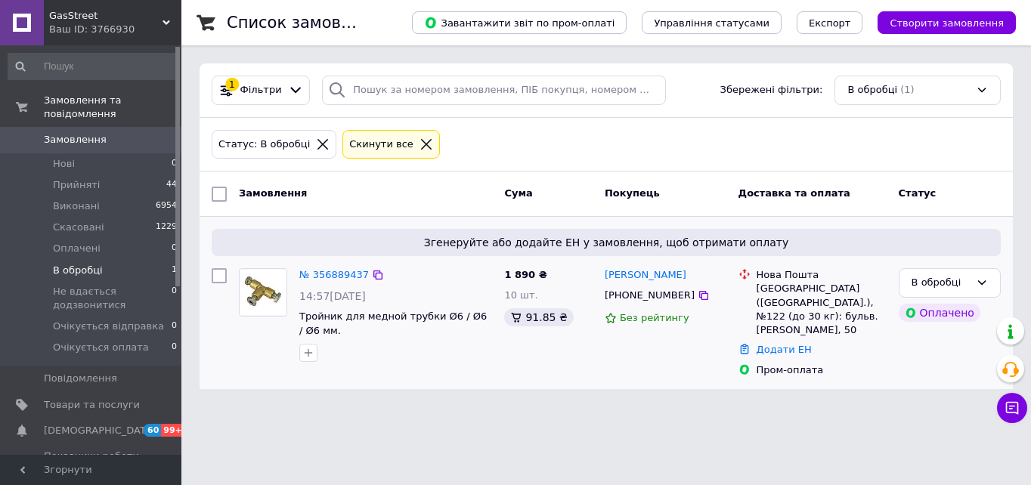
click at [755, 300] on div "Нова Пошта Київ ([GEOGRAPHIC_DATA].), №122 (до 30 кг): бульв. [PERSON_NAME], 50" at bounding box center [822, 302] width 136 height 69
drag, startPoint x: 755, startPoint y: 289, endPoint x: 876, endPoint y: 286, distance: 121.8
click at [876, 286] on div "Нова Пошта Київ ([GEOGRAPHIC_DATA].), №122 (до 30 кг): бульв. [PERSON_NAME], 50" at bounding box center [822, 302] width 136 height 69
copy div "[GEOGRAPHIC_DATA] ([GEOGRAPHIC_DATA].), №122"
click at [698, 297] on icon at bounding box center [704, 296] width 12 height 12
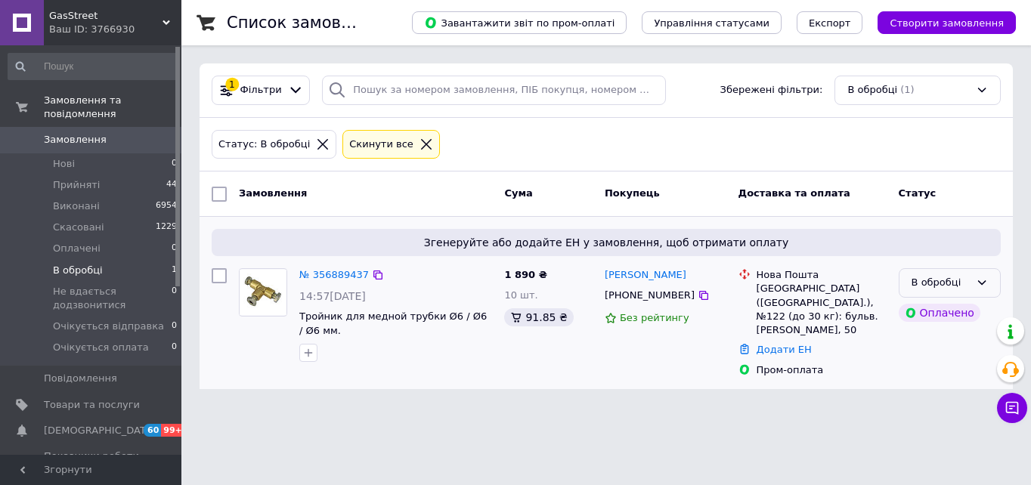
click at [923, 293] on div "В обробці" at bounding box center [950, 282] width 102 height 29
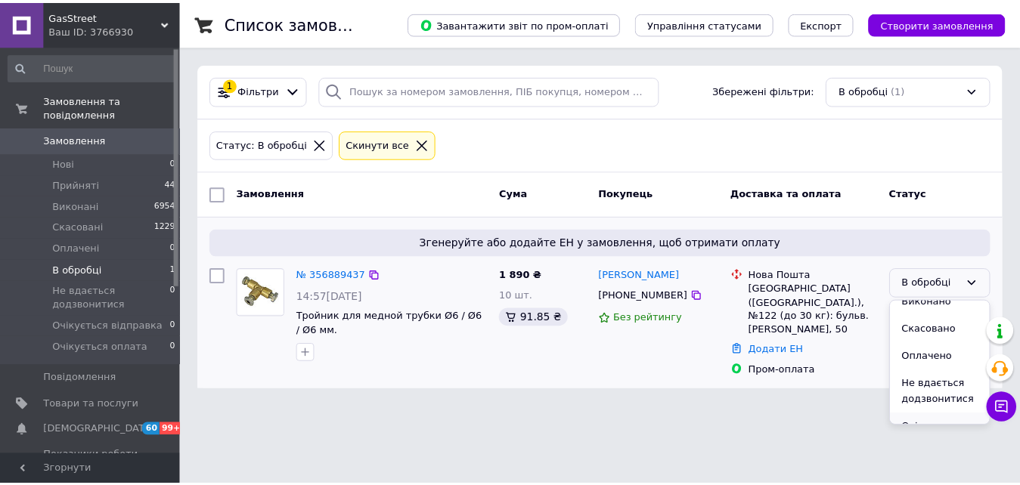
scroll to position [115, 0]
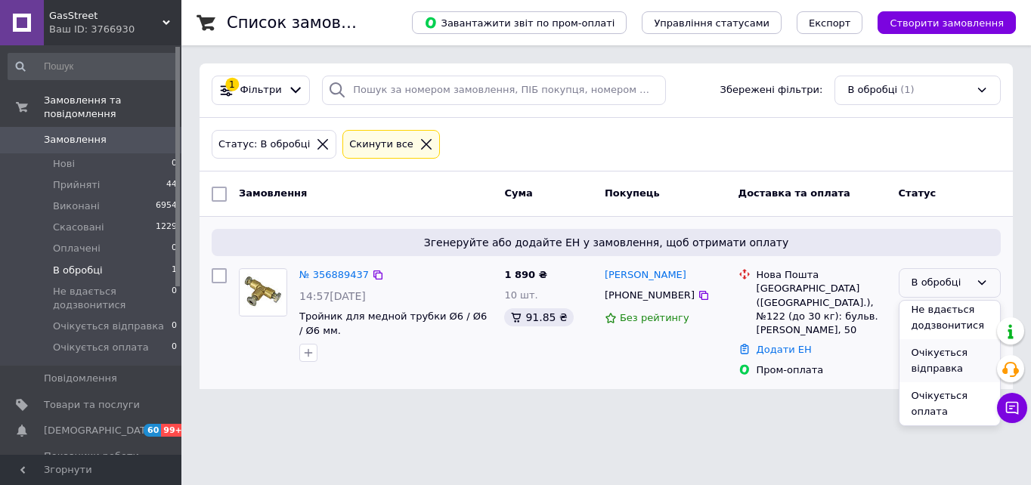
click at [933, 358] on li "Очікується відправка" at bounding box center [950, 361] width 101 height 43
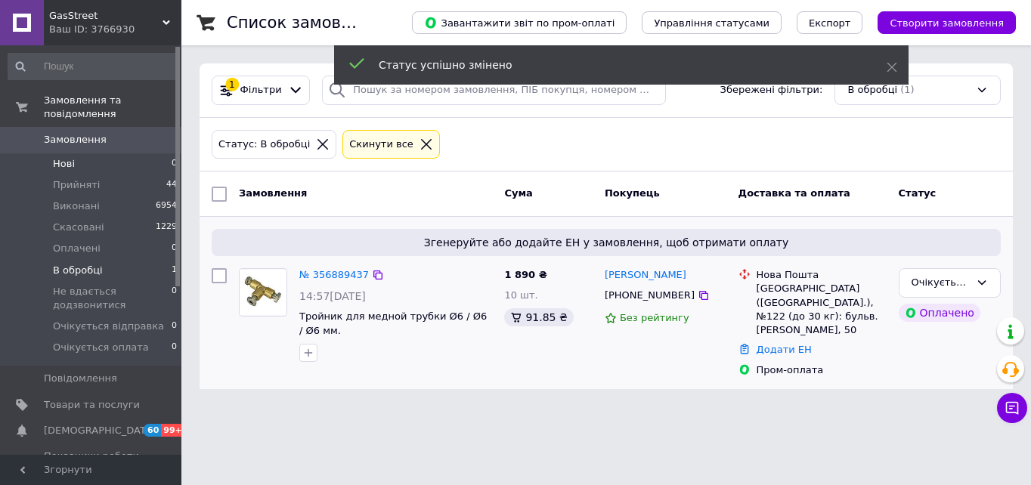
click at [110, 158] on li "Нові 0" at bounding box center [93, 164] width 186 height 21
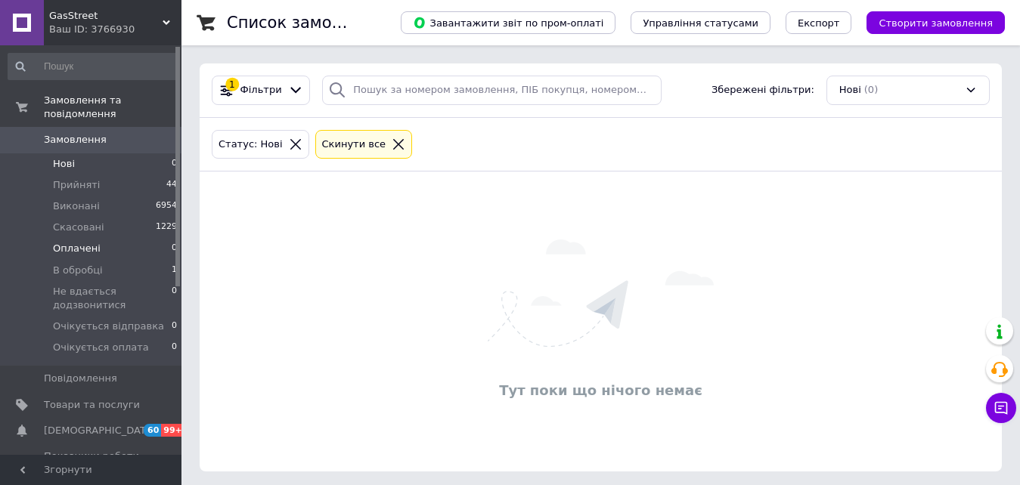
click at [97, 238] on li "Оплачені 0" at bounding box center [93, 248] width 186 height 21
